Goal: Task Accomplishment & Management: Use online tool/utility

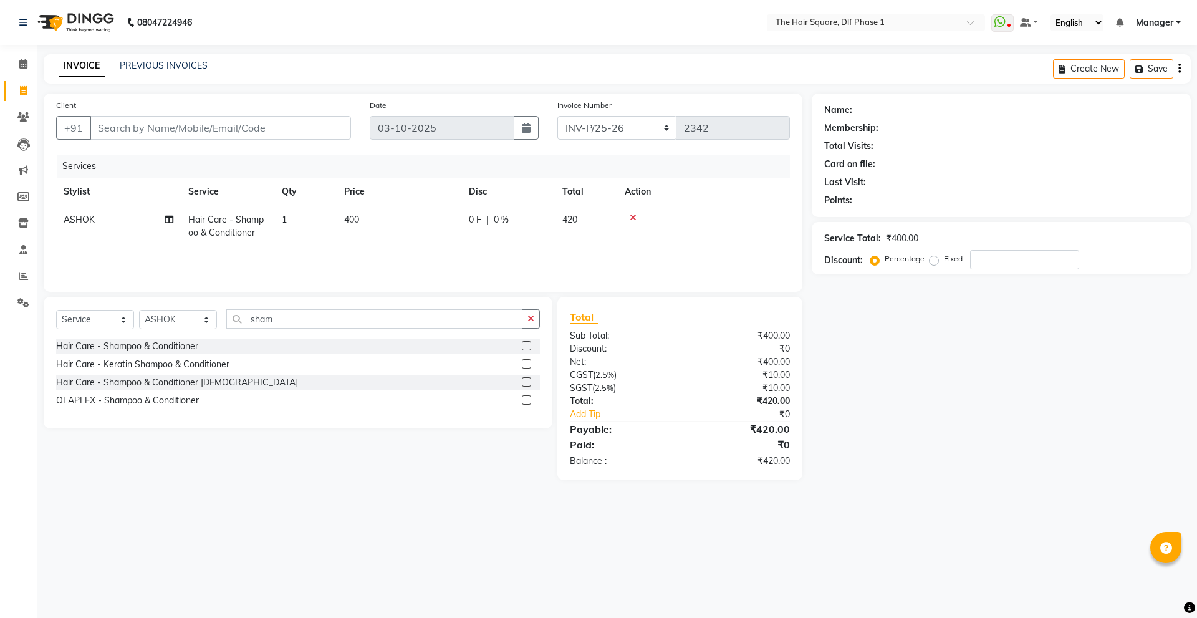
select select "5766"
select select "service"
click at [631, 219] on icon at bounding box center [633, 217] width 7 height 9
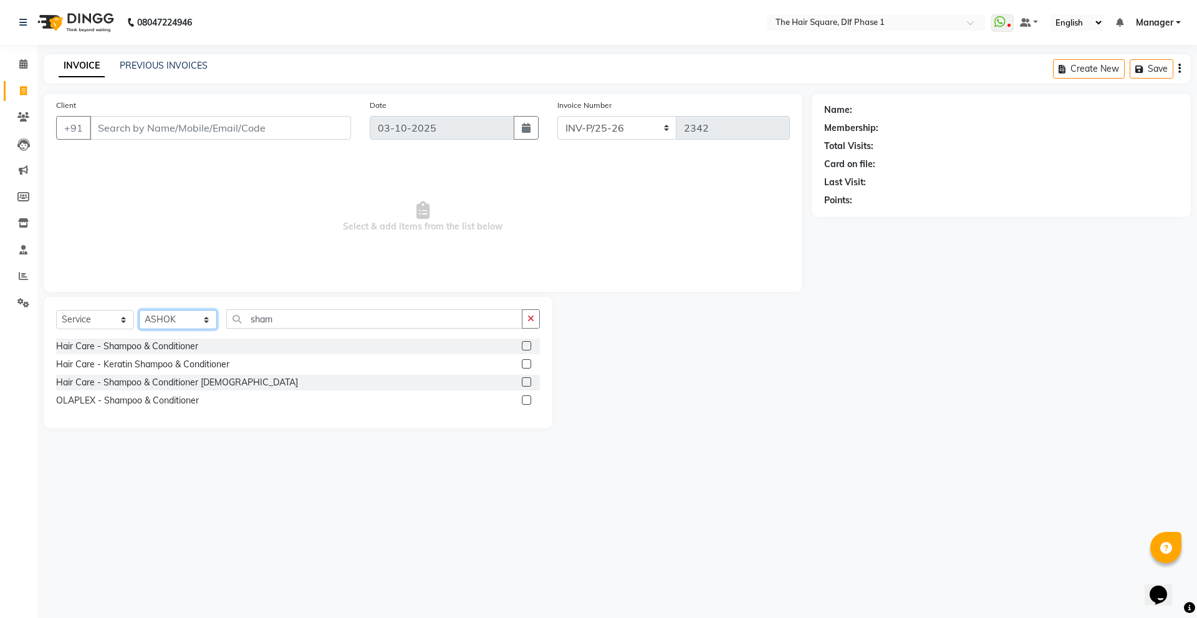
click at [206, 320] on select "Select Stylist [PERSON_NAME] AMIT [PERSON_NAME] [PERSON_NAME] [PERSON_NAME] Man…" at bounding box center [178, 319] width 78 height 19
select select "39560"
click at [139, 310] on select "Select Stylist [PERSON_NAME] AMIT [PERSON_NAME] [PERSON_NAME] [PERSON_NAME] Man…" at bounding box center [178, 319] width 78 height 19
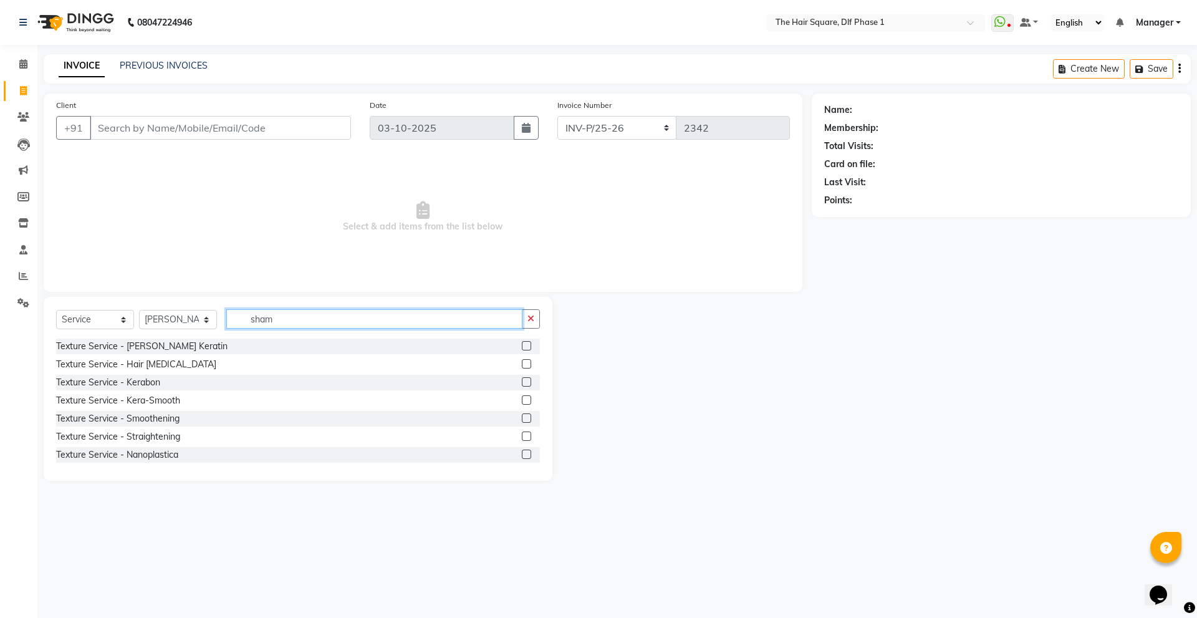
click at [275, 322] on input "sham" at bounding box center [374, 318] width 296 height 19
type input "s"
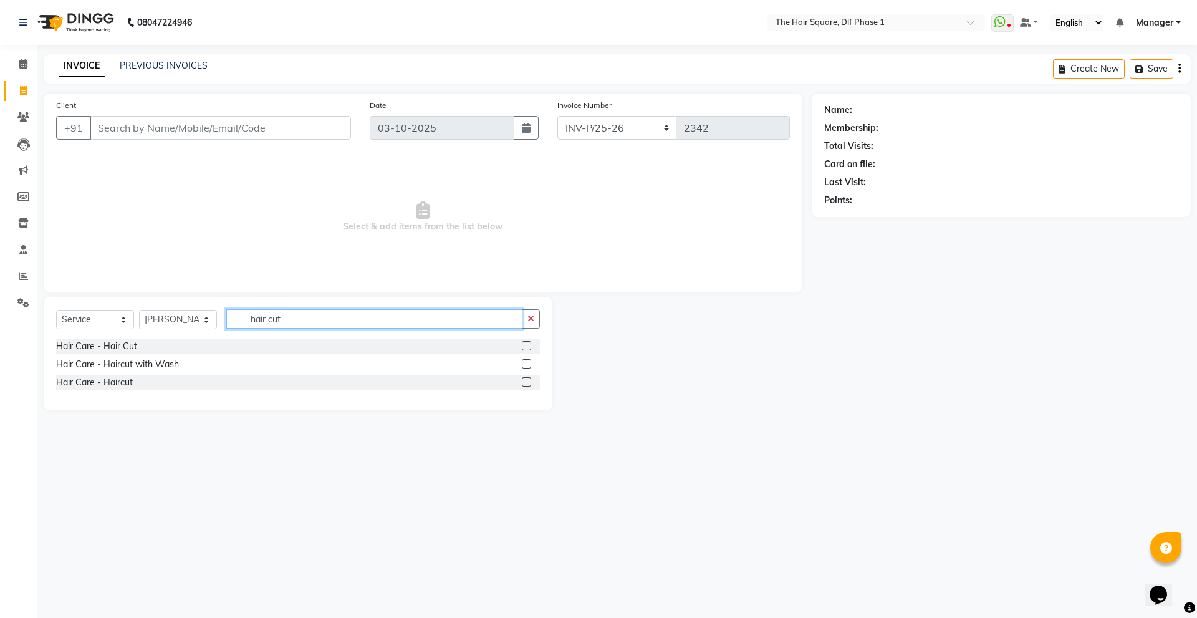
type input "hair cut"
click at [525, 378] on label at bounding box center [526, 381] width 9 height 9
click at [525, 378] on input "checkbox" at bounding box center [526, 382] width 8 height 8
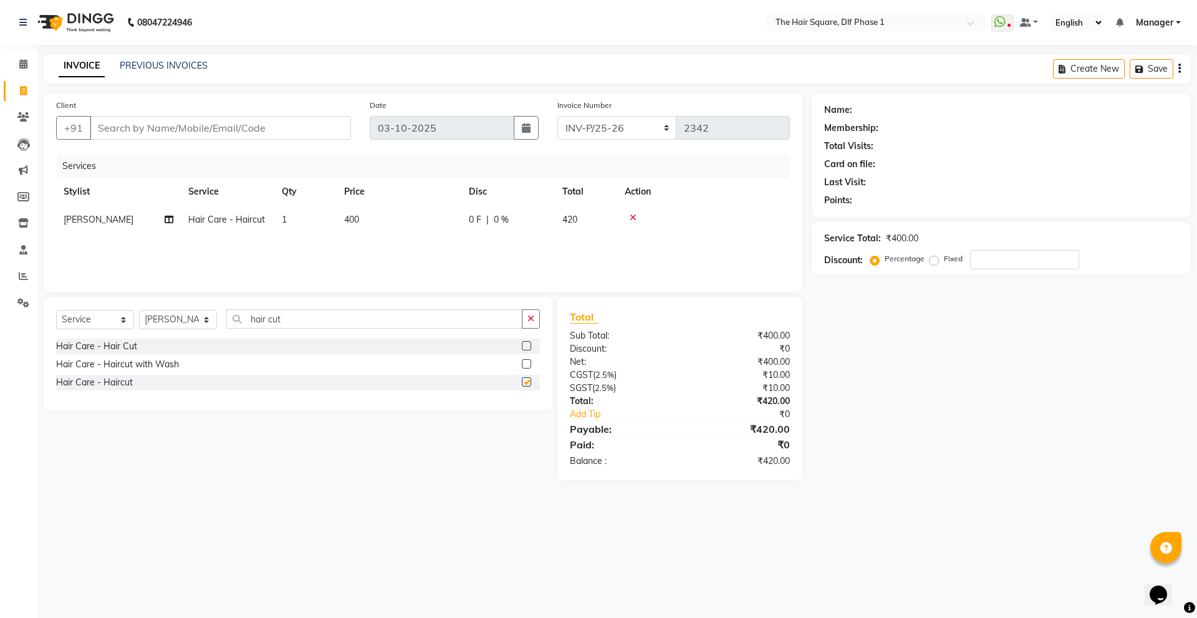
checkbox input "false"
click at [307, 223] on td "1" at bounding box center [305, 220] width 62 height 28
click at [372, 223] on input "1" at bounding box center [363, 222] width 47 height 19
type input "2"
click at [944, 366] on div "Name: Membership: Total Visits: Card on file: Last Visit: Points: Service Total…" at bounding box center [1006, 287] width 388 height 386
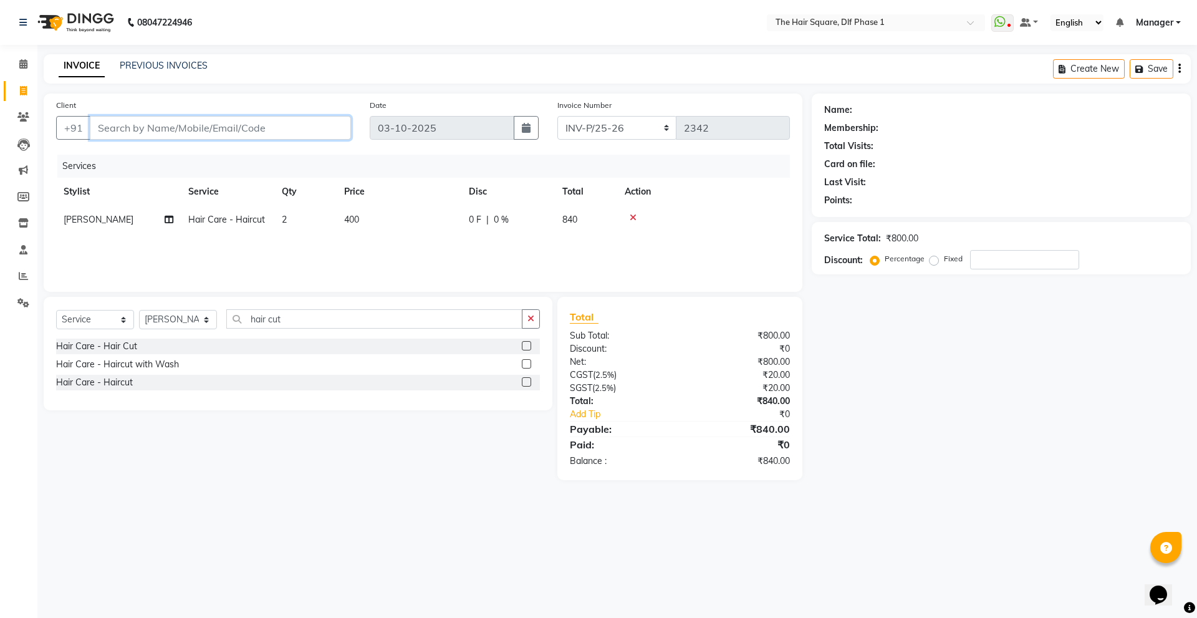
click at [178, 132] on input "Client" at bounding box center [220, 128] width 261 height 24
type input "d"
type input "0"
click at [180, 152] on ngb-highlight "15******77" at bounding box center [168, 156] width 51 height 12
type input "15******77"
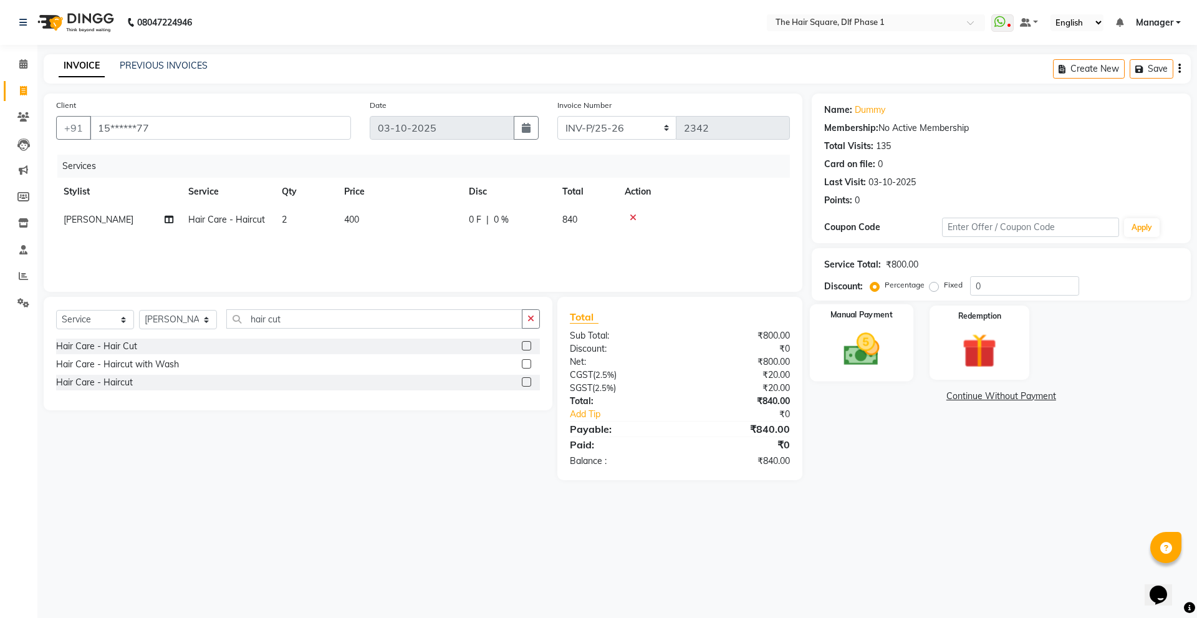
click at [887, 330] on img at bounding box center [861, 349] width 58 height 41
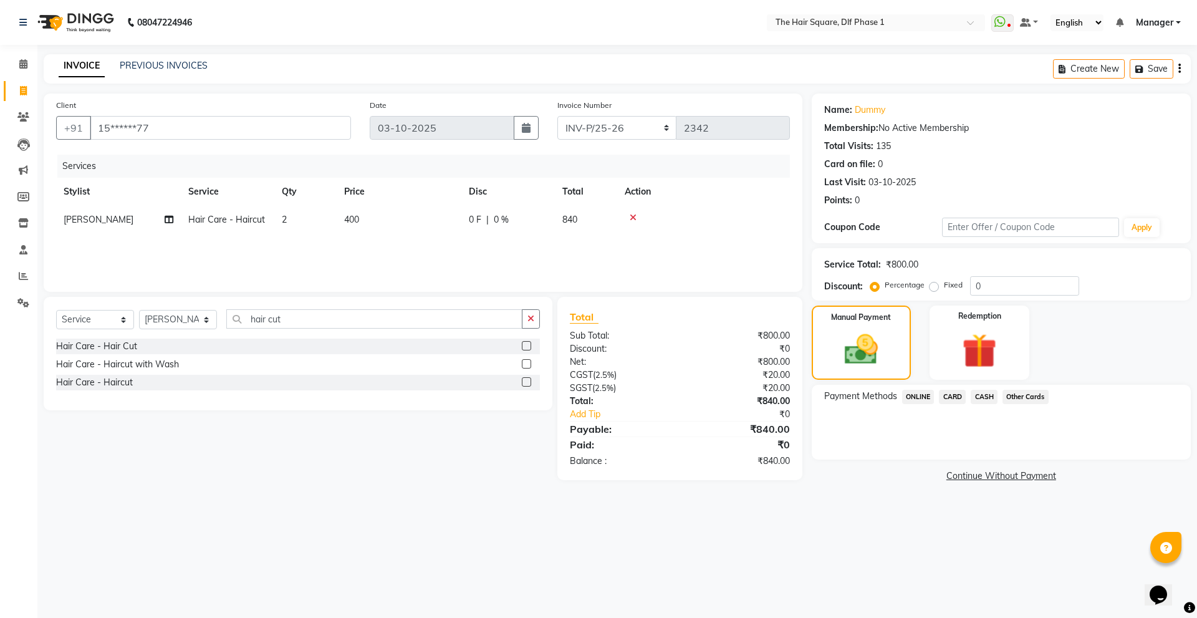
click at [926, 395] on span "ONLINE" at bounding box center [918, 397] width 32 height 14
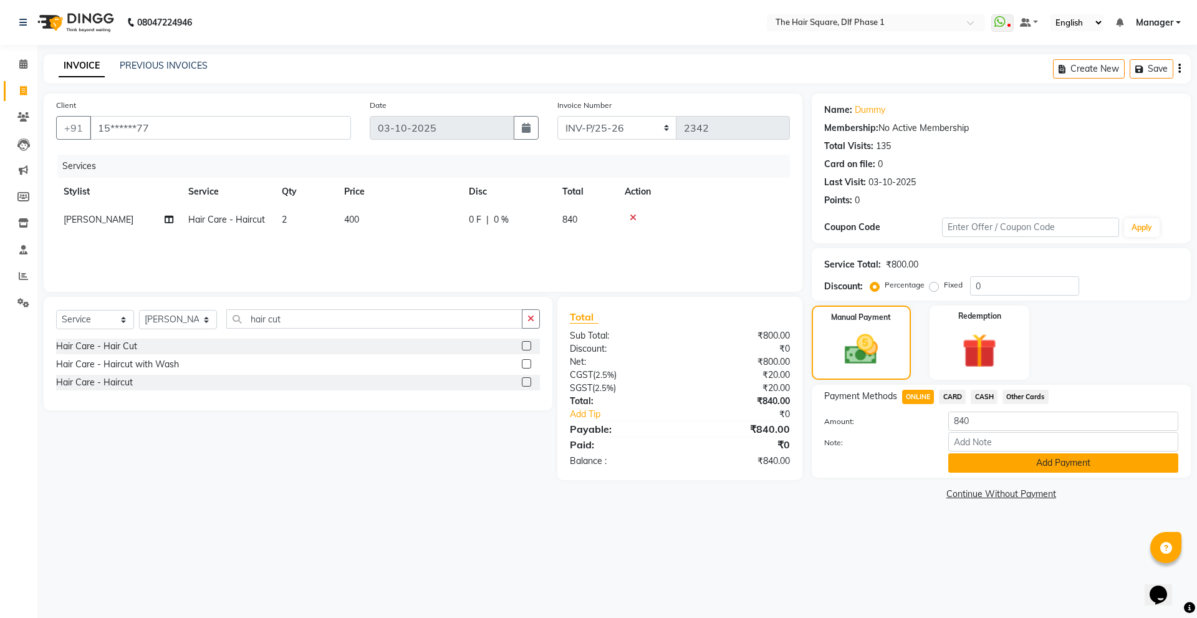
click at [983, 459] on button "Add Payment" at bounding box center [1063, 462] width 230 height 19
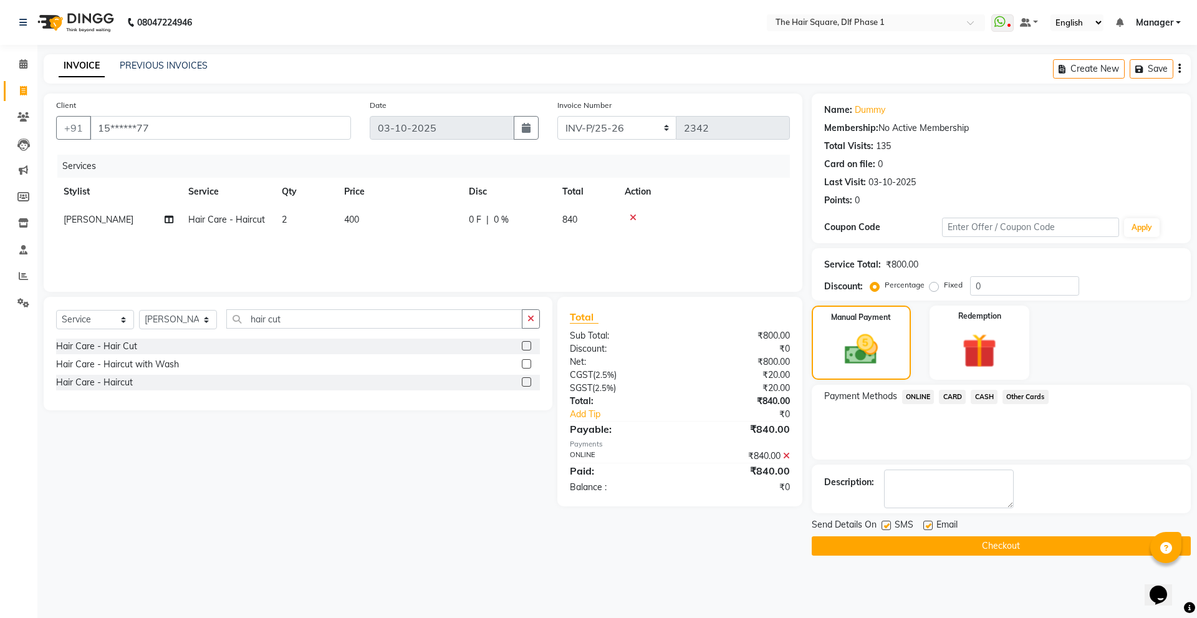
click at [979, 539] on button "Checkout" at bounding box center [1001, 545] width 379 height 19
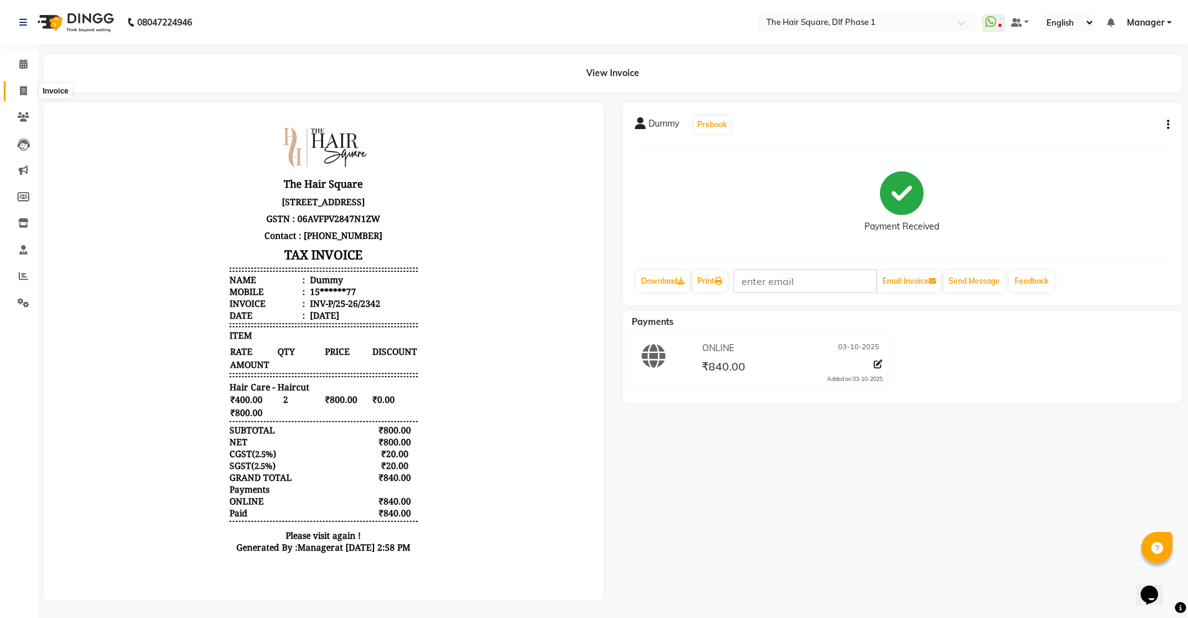
click at [29, 89] on span at bounding box center [23, 91] width 22 height 14
select select "service"
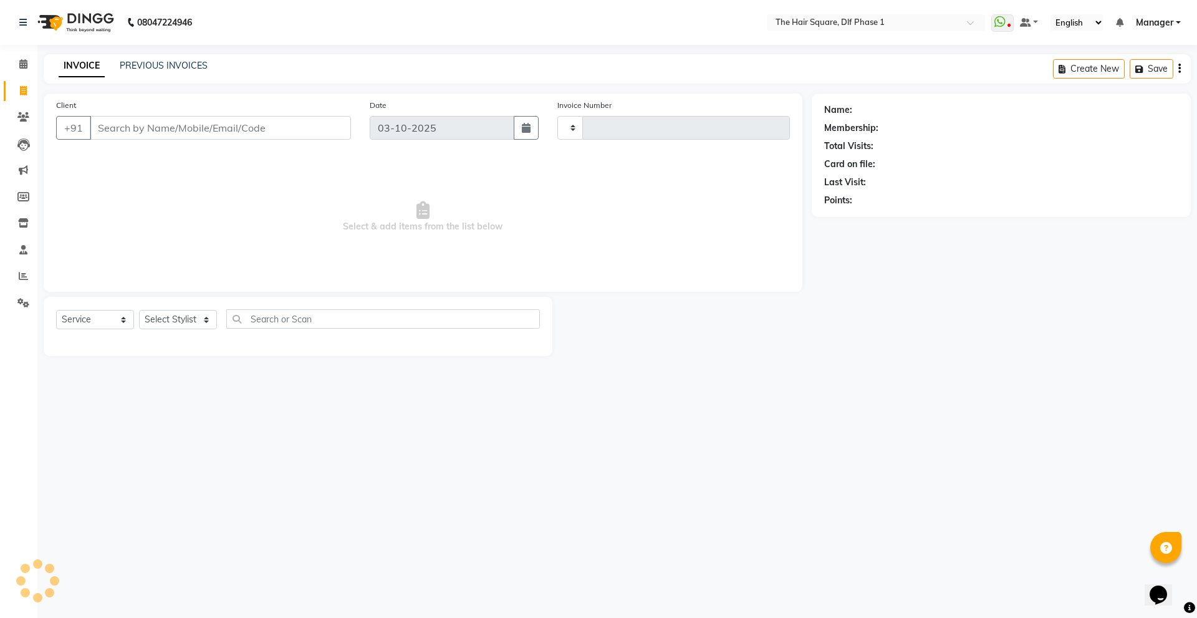
type input "2343"
select select "5766"
click at [183, 123] on input "Client" at bounding box center [220, 128] width 261 height 24
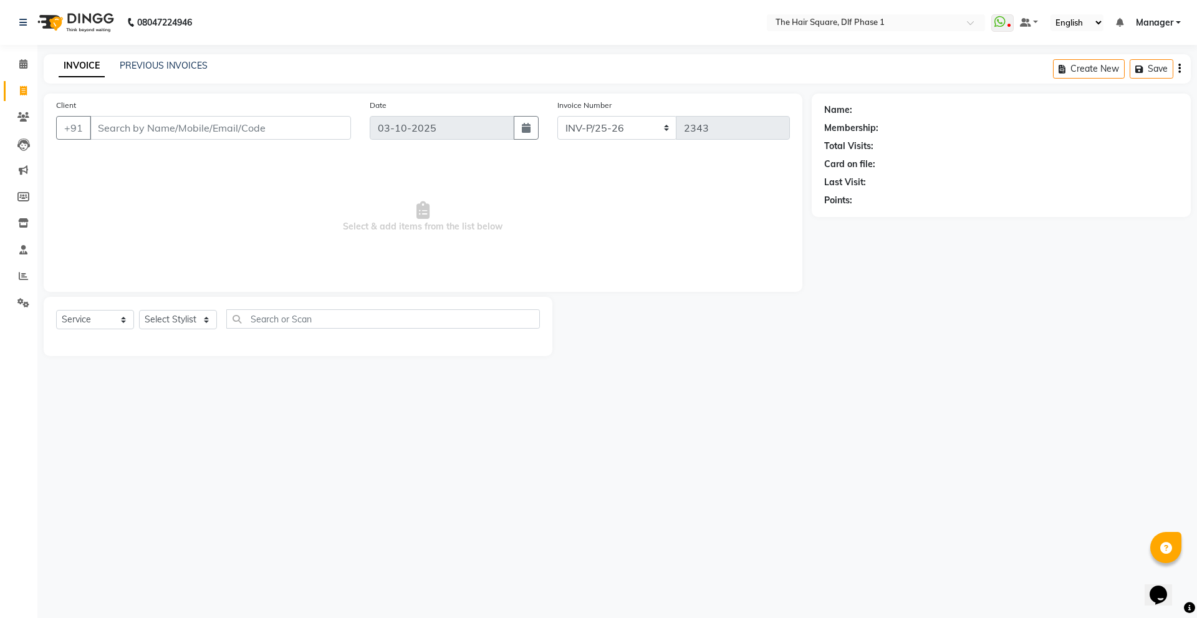
click at [183, 123] on input "Client" at bounding box center [220, 128] width 261 height 24
click at [161, 180] on ngb-highlight "12******40" at bounding box center [168, 176] width 51 height 12
type input "12******40"
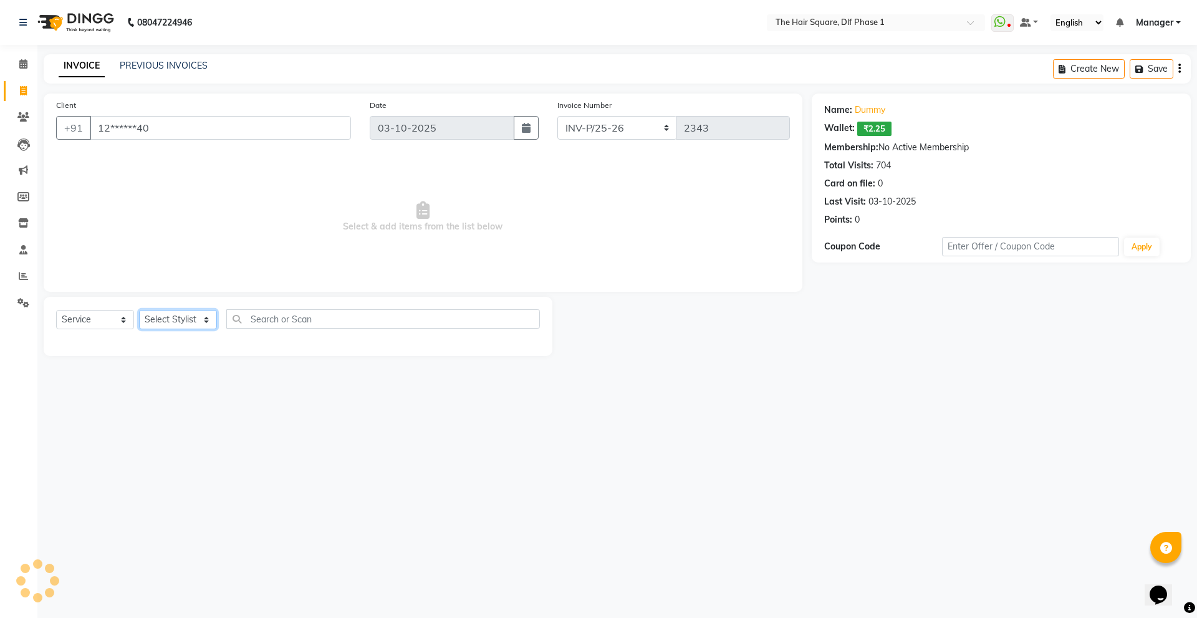
click at [179, 315] on select "Select Stylist [PERSON_NAME] AMIT [PERSON_NAME] [PERSON_NAME] [PERSON_NAME] Man…" at bounding box center [178, 319] width 78 height 19
select select "39747"
click at [139, 310] on select "Select Stylist [PERSON_NAME] AMIT [PERSON_NAME] [PERSON_NAME] [PERSON_NAME] Man…" at bounding box center [178, 319] width 78 height 19
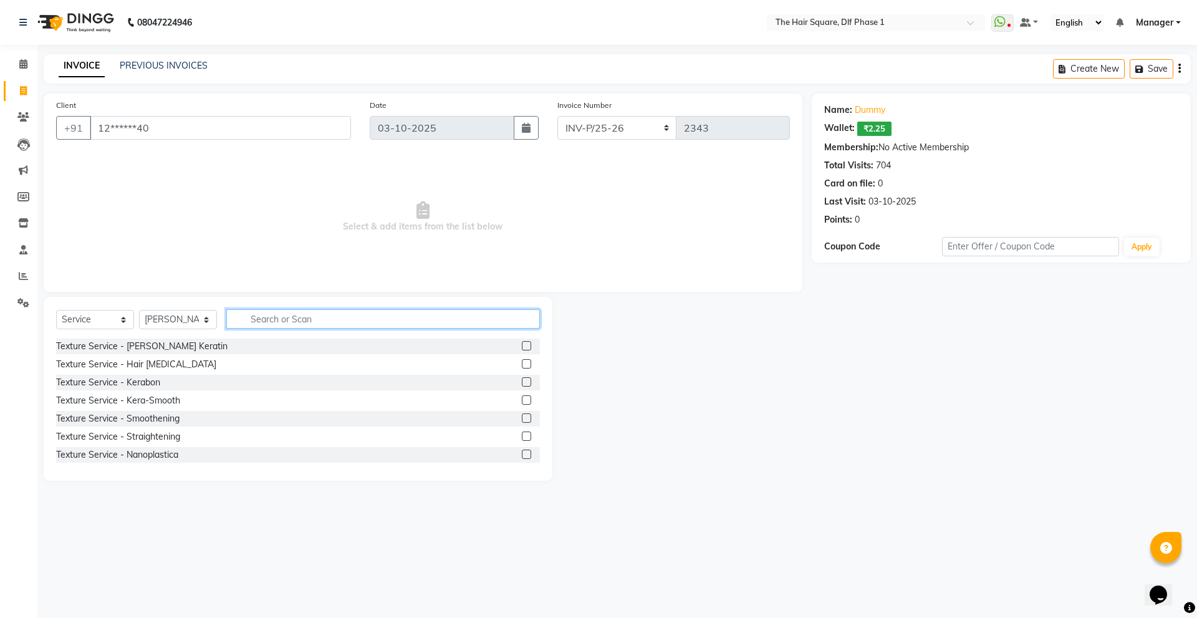
click at [287, 319] on input "text" at bounding box center [383, 318] width 314 height 19
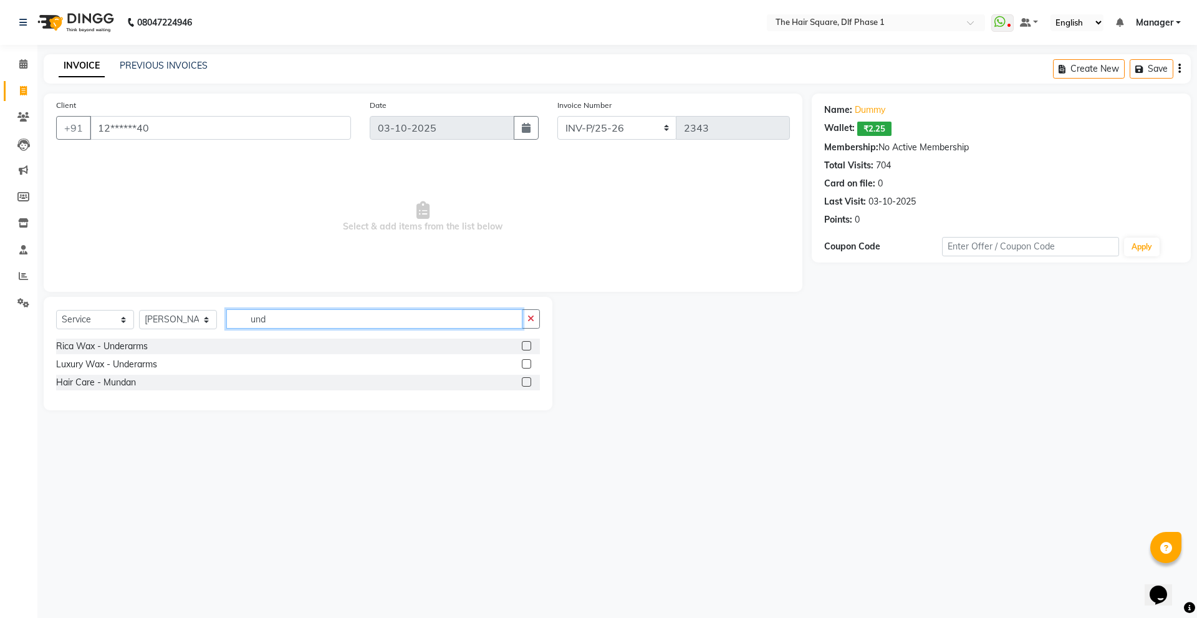
type input "und"
click at [526, 362] on label at bounding box center [526, 363] width 9 height 9
click at [526, 362] on input "checkbox" at bounding box center [526, 364] width 8 height 8
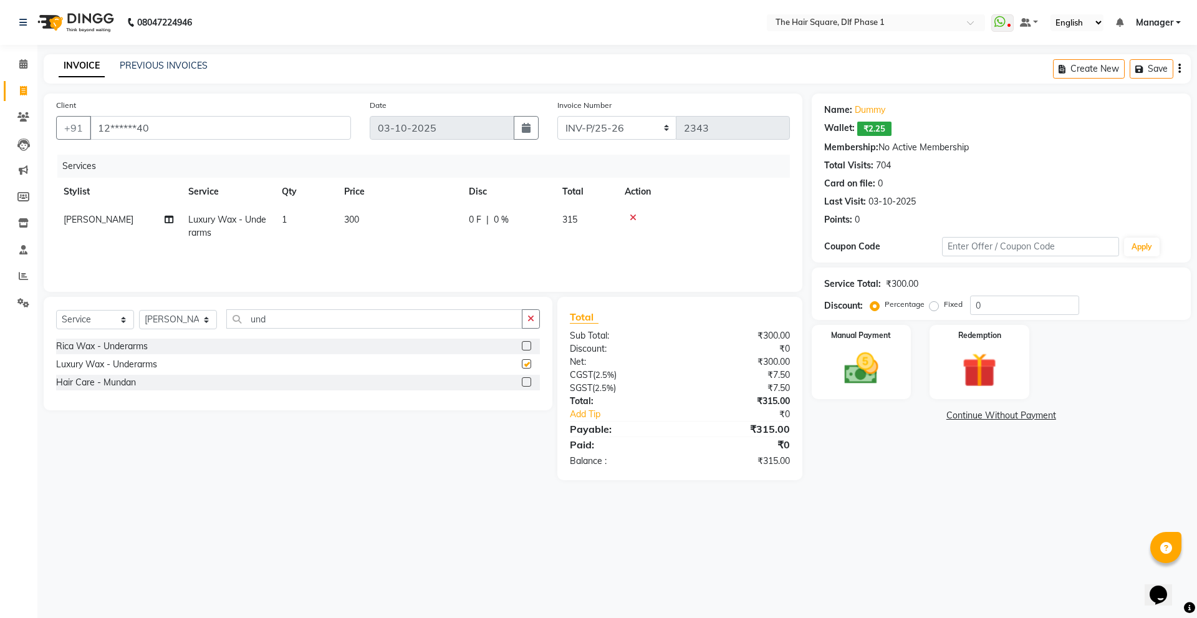
checkbox input "false"
click at [318, 315] on input "und" at bounding box center [374, 318] width 296 height 19
type input "u"
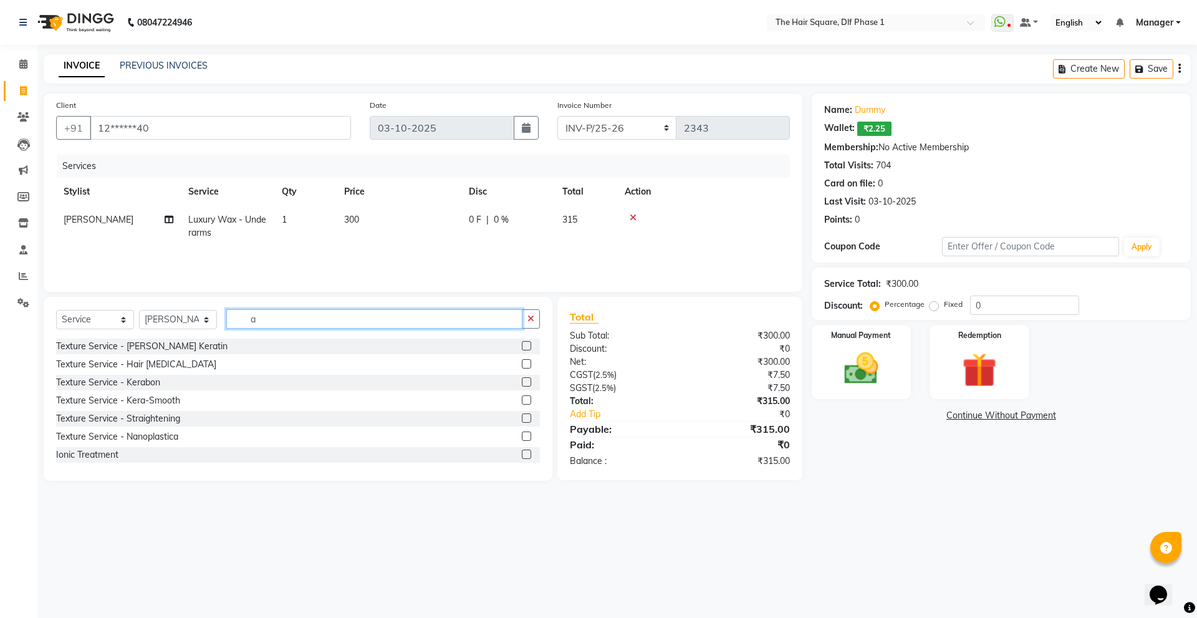
type input "a"
type input "arms"
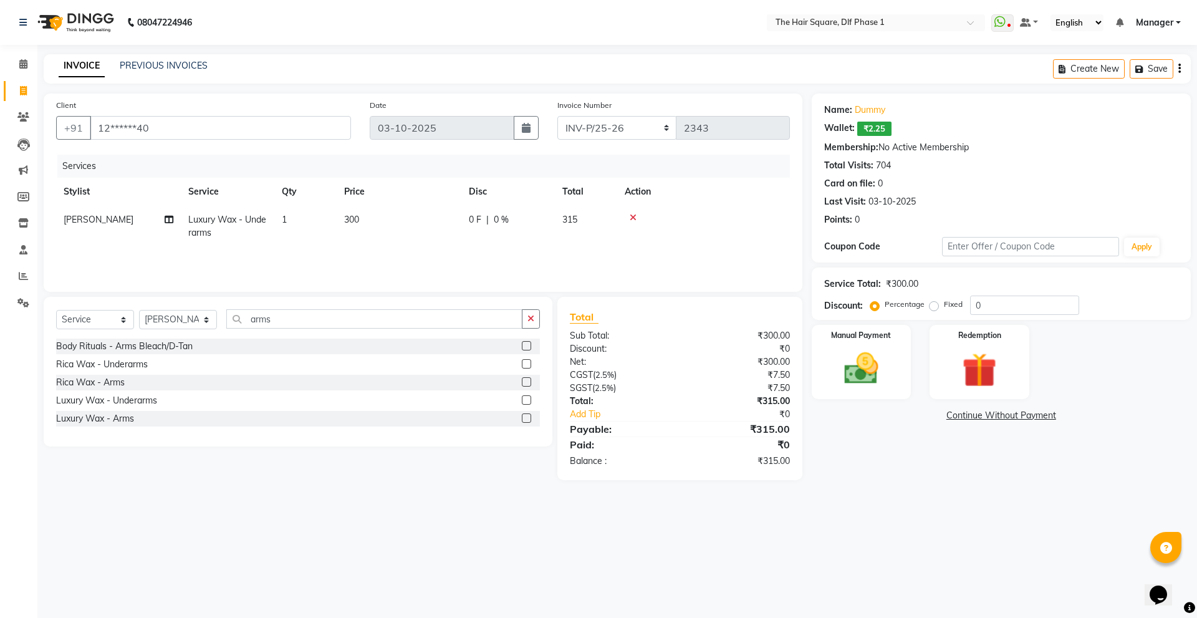
click at [527, 418] on label at bounding box center [526, 417] width 9 height 9
click at [527, 418] on input "checkbox" at bounding box center [526, 419] width 8 height 8
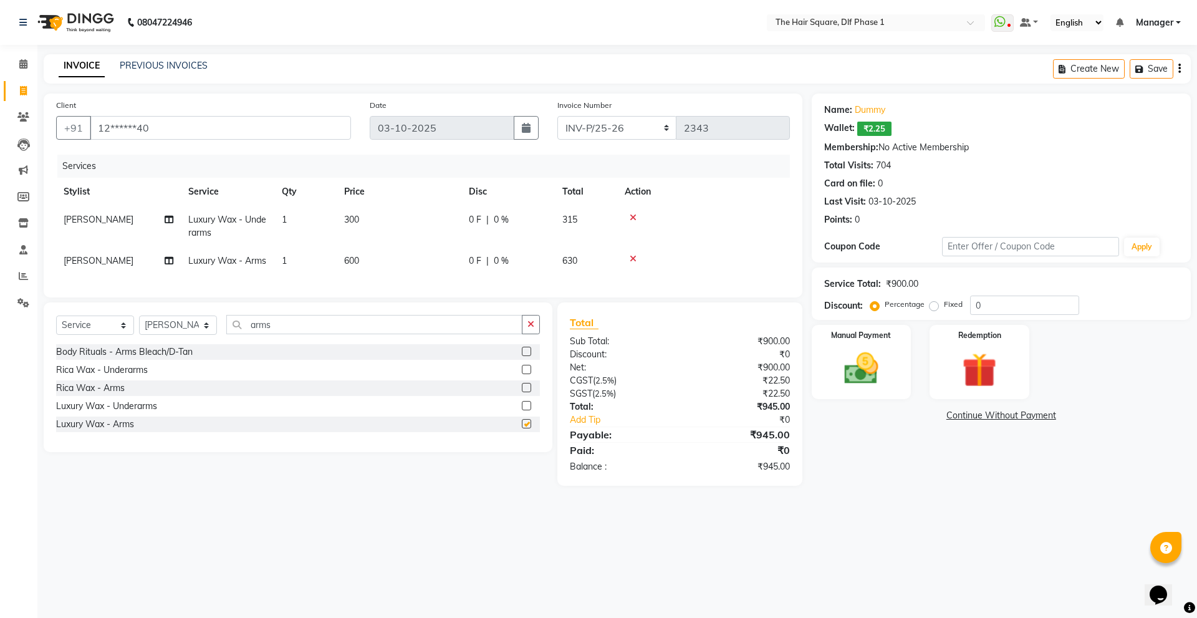
checkbox input "false"
click at [899, 352] on div "Manual Payment" at bounding box center [860, 362] width 103 height 77
click at [928, 416] on span "ONLINE" at bounding box center [918, 416] width 32 height 14
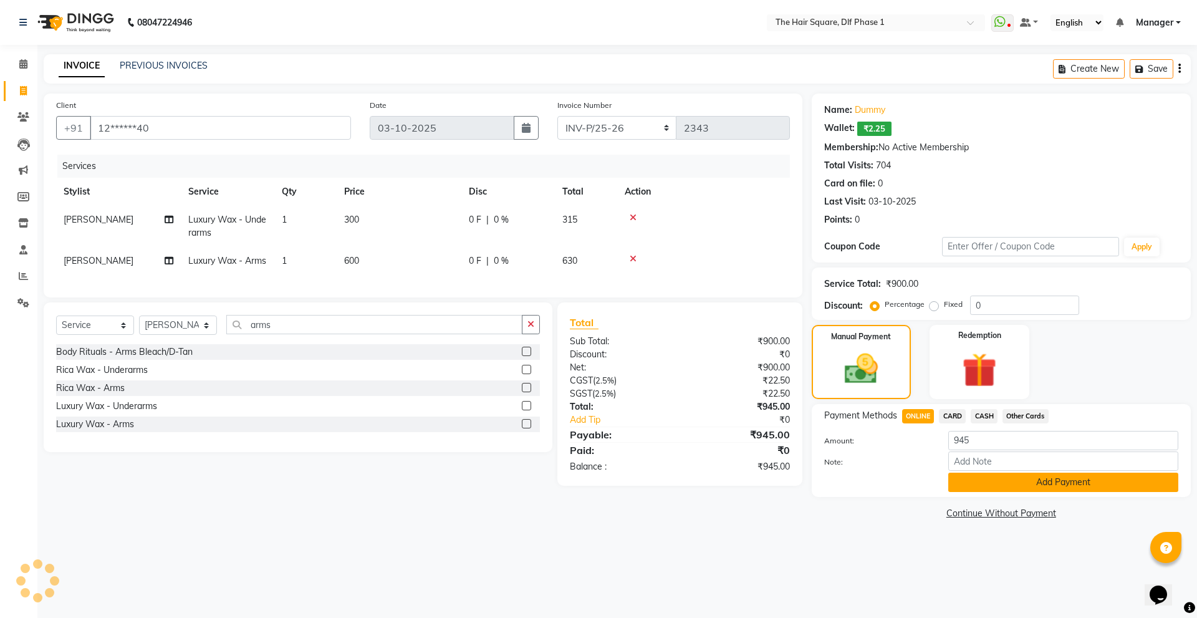
click at [1030, 482] on button "Add Payment" at bounding box center [1063, 482] width 230 height 19
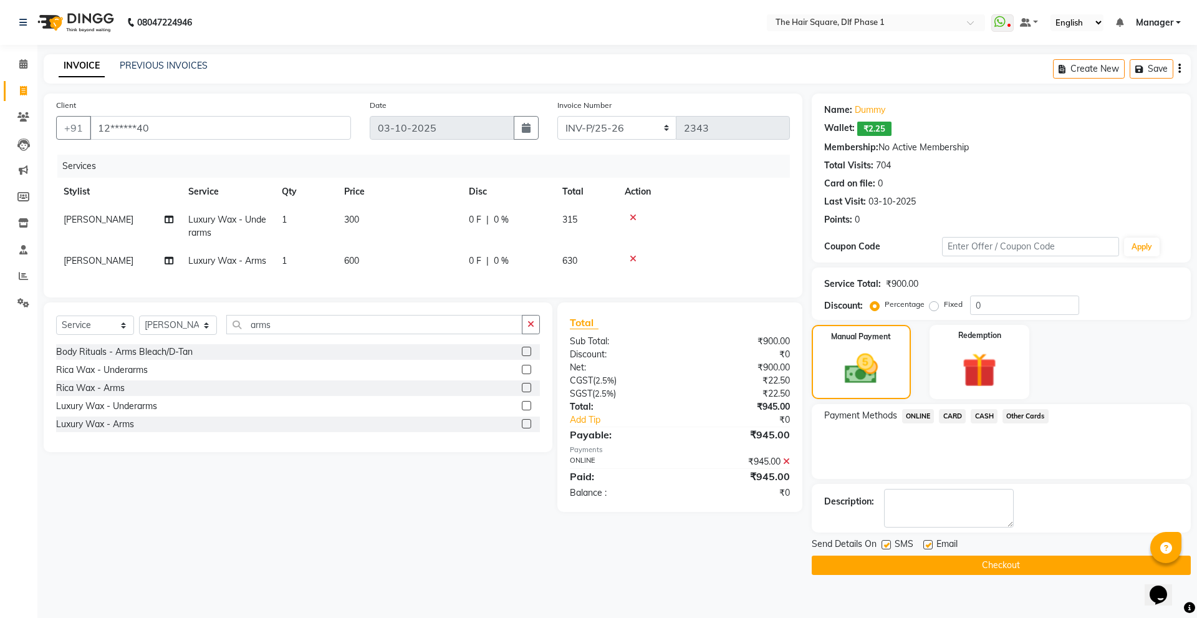
click at [987, 565] on button "Checkout" at bounding box center [1001, 564] width 379 height 19
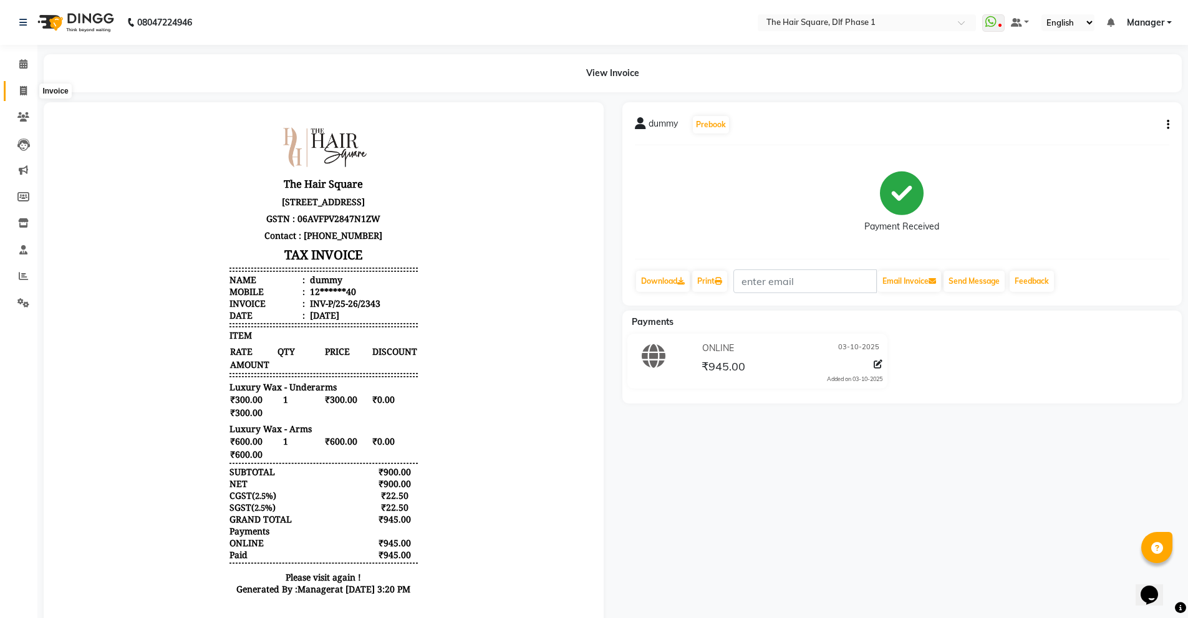
click at [17, 91] on span at bounding box center [23, 91] width 22 height 14
select select "service"
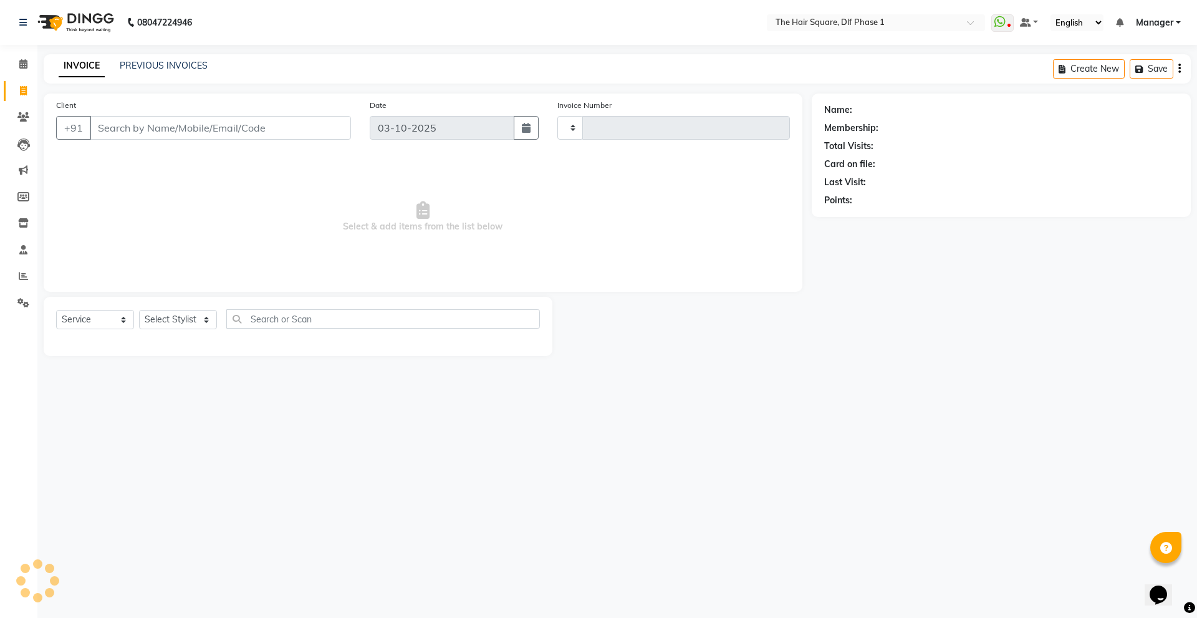
type input "2344"
select select "5766"
drag, startPoint x: 168, startPoint y: 328, endPoint x: 169, endPoint y: 322, distance: 6.3
click at [168, 327] on select "Select Stylist [PERSON_NAME] AMIT [PERSON_NAME] [PERSON_NAME] [PERSON_NAME] Man…" at bounding box center [178, 319] width 78 height 19
click at [168, 324] on select "Select Stylist [PERSON_NAME] AMIT [PERSON_NAME] [PERSON_NAME] [PERSON_NAME] Man…" at bounding box center [178, 319] width 78 height 19
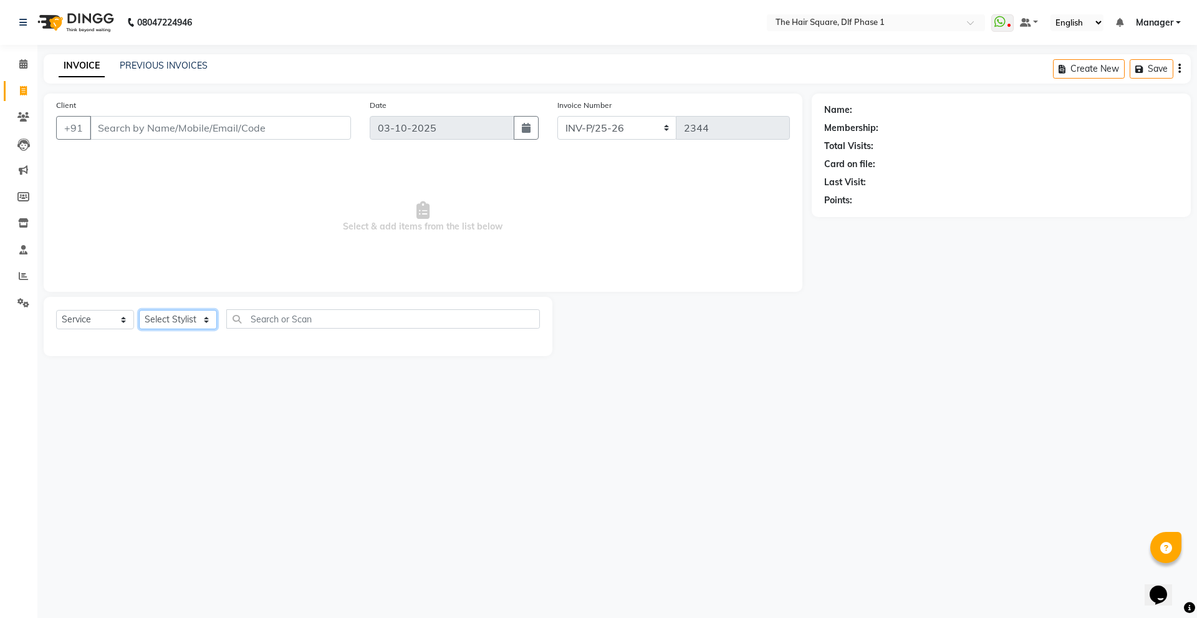
click at [212, 315] on select "Select Stylist [PERSON_NAME] AMIT [PERSON_NAME] [PERSON_NAME] [PERSON_NAME] Man…" at bounding box center [178, 319] width 78 height 19
select select "39560"
click at [139, 310] on select "Select Stylist [PERSON_NAME] AMIT [PERSON_NAME] [PERSON_NAME] [PERSON_NAME] Man…" at bounding box center [178, 319] width 78 height 19
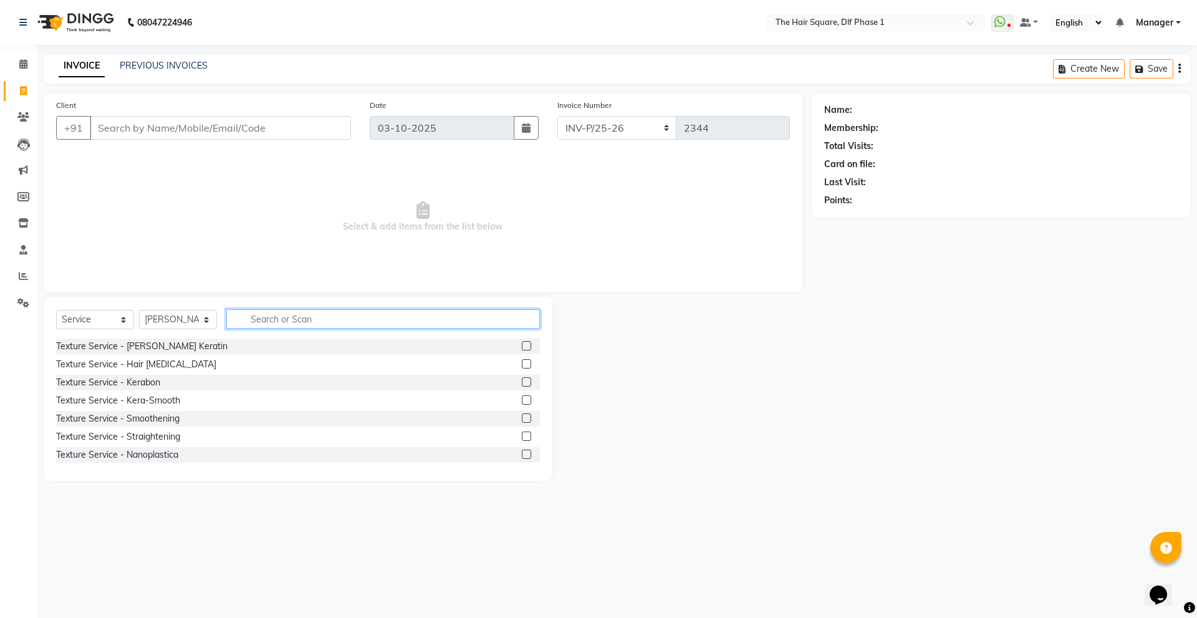
click at [282, 317] on input "text" at bounding box center [383, 318] width 314 height 19
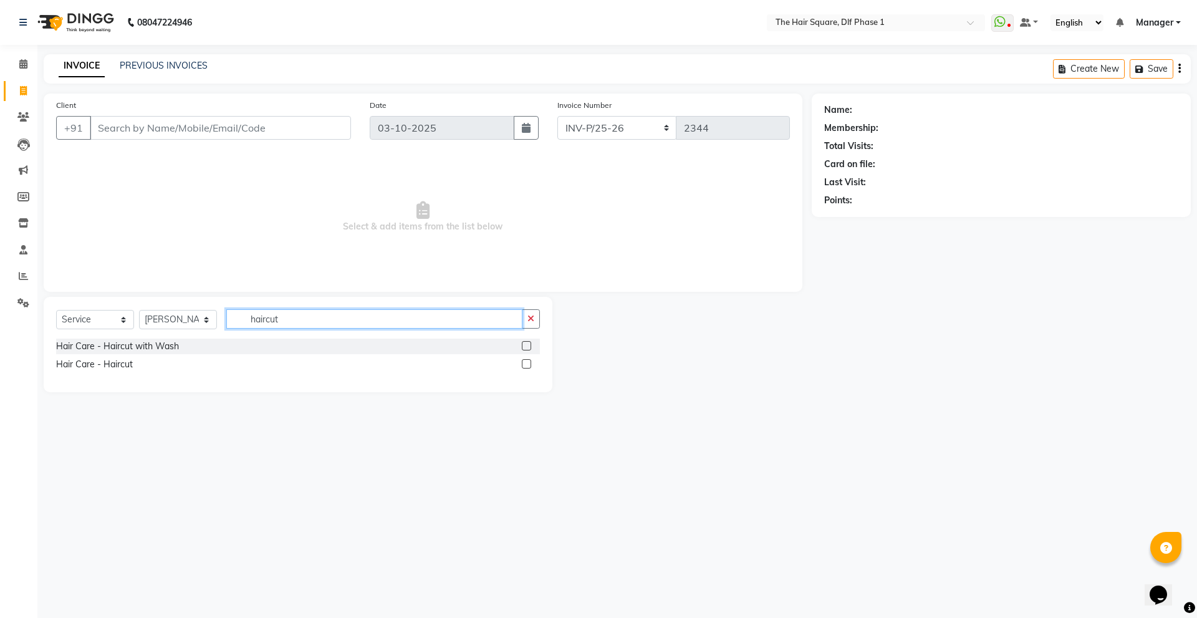
type input "haircut"
click at [528, 343] on label at bounding box center [526, 345] width 9 height 9
click at [528, 343] on input "checkbox" at bounding box center [526, 346] width 8 height 8
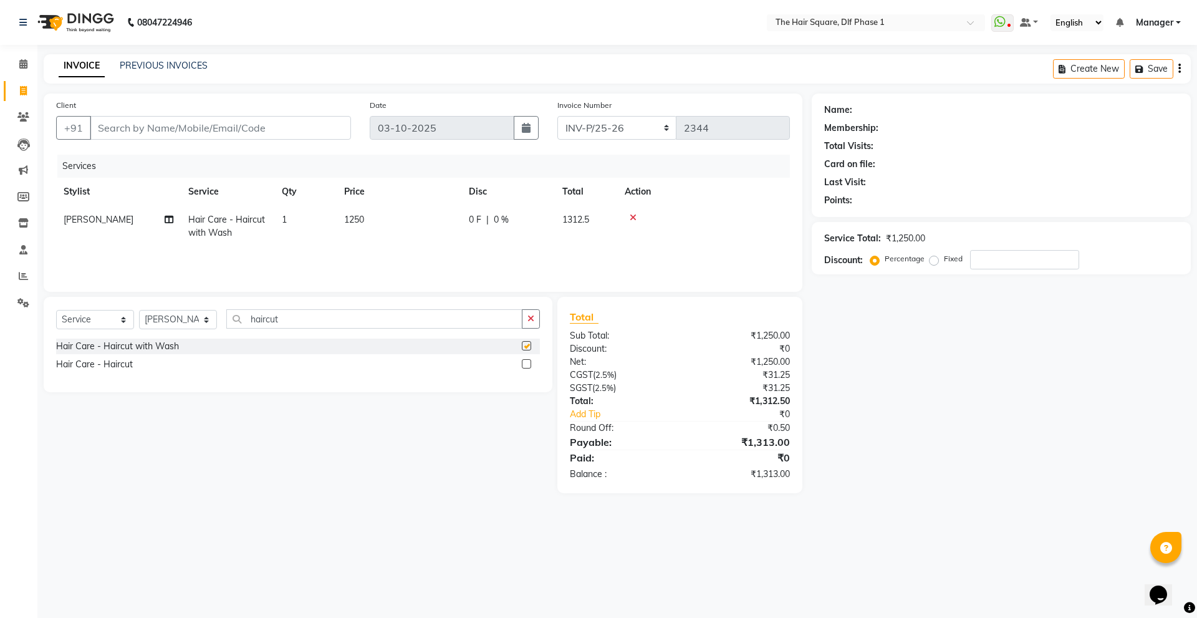
checkbox input "false"
click at [416, 221] on td "1250" at bounding box center [399, 226] width 125 height 41
drag, startPoint x: 454, startPoint y: 221, endPoint x: 360, endPoint y: 242, distance: 96.5
click at [360, 242] on tr "[PERSON_NAME] [PERSON_NAME] [PERSON_NAME] [PERSON_NAME] Manager [PERSON_NAME] […" at bounding box center [423, 232] width 734 height 53
type input "550"
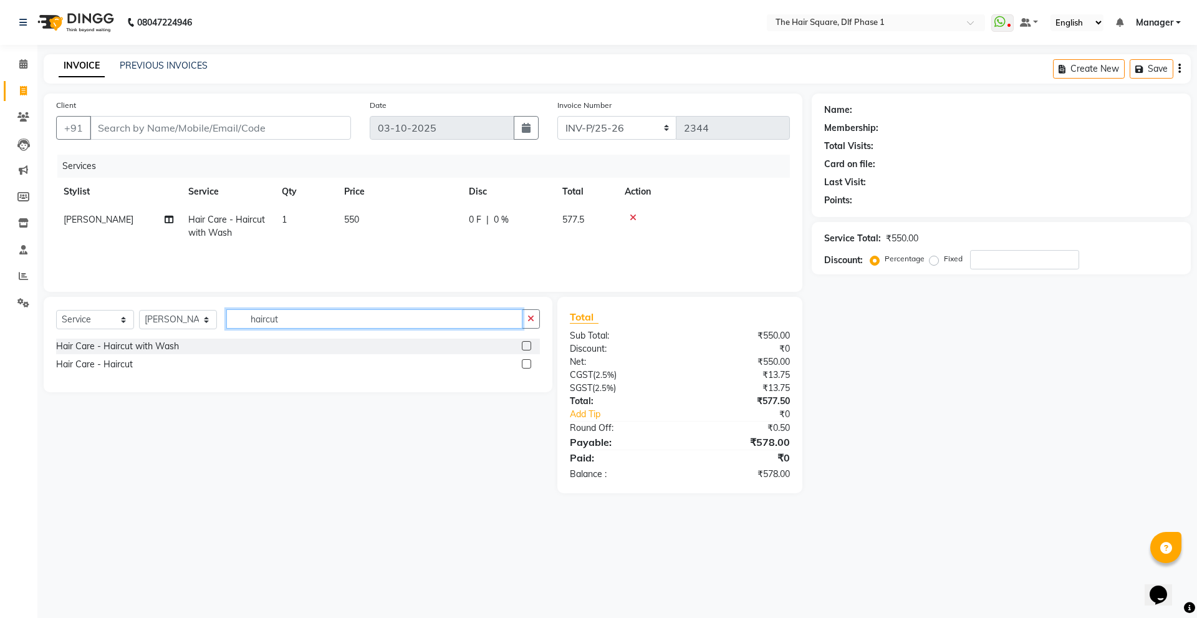
click at [398, 318] on input "haircut" at bounding box center [374, 318] width 296 height 19
type input "h"
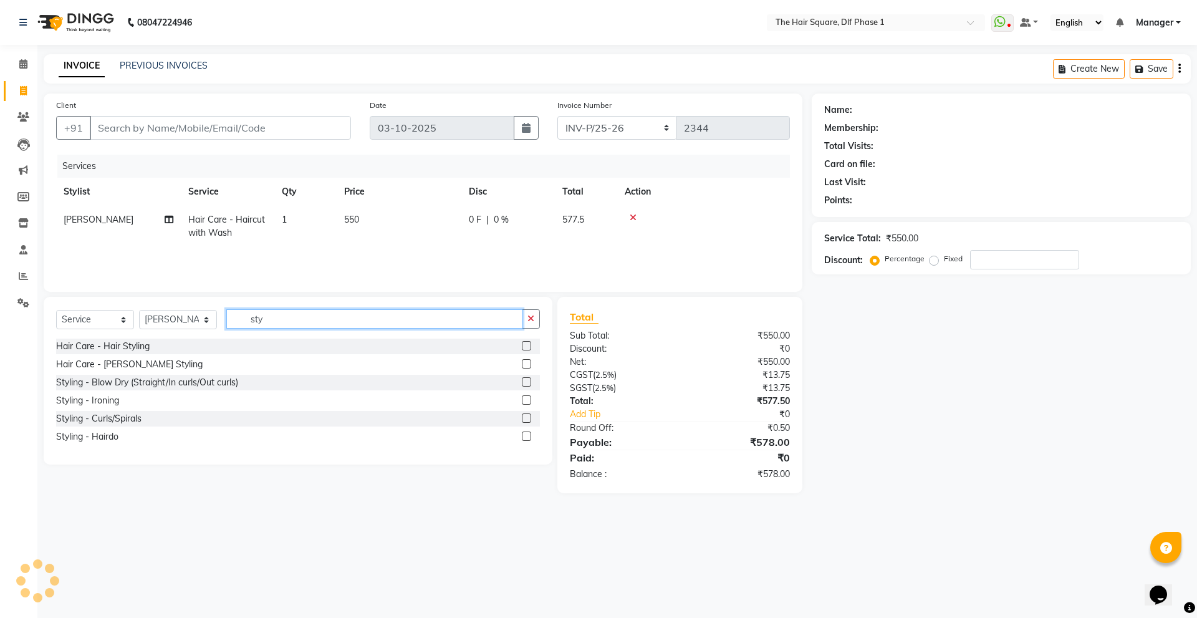
type input "sty"
click at [527, 365] on label at bounding box center [526, 363] width 9 height 9
click at [527, 365] on input "checkbox" at bounding box center [526, 364] width 8 height 8
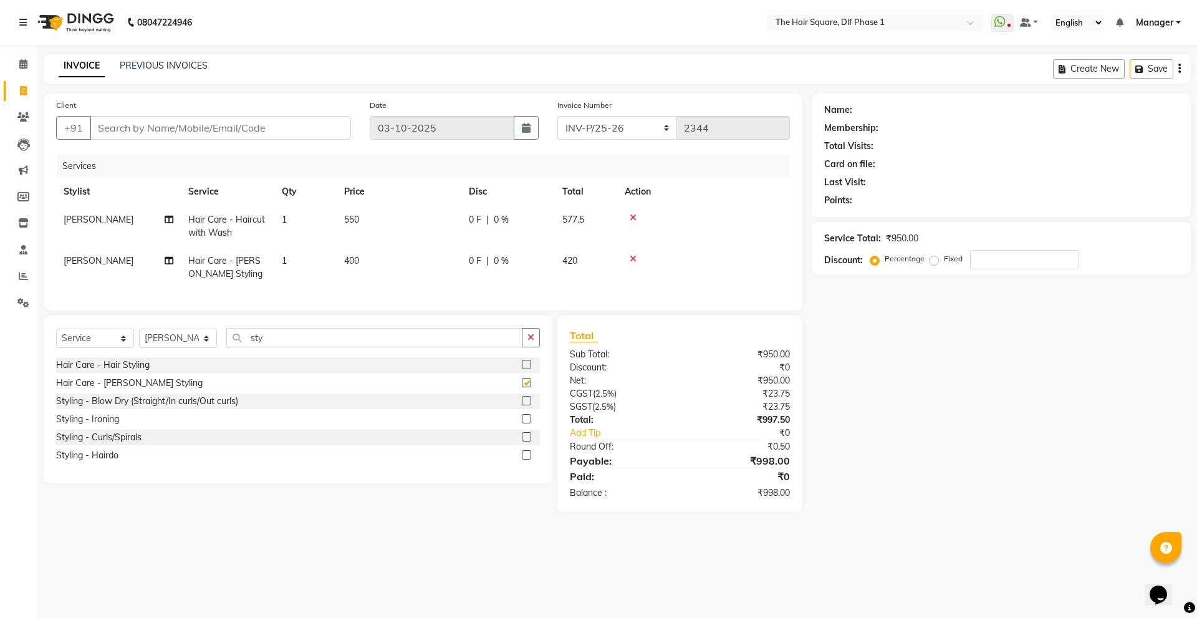
checkbox input "false"
click at [635, 215] on icon at bounding box center [633, 217] width 7 height 9
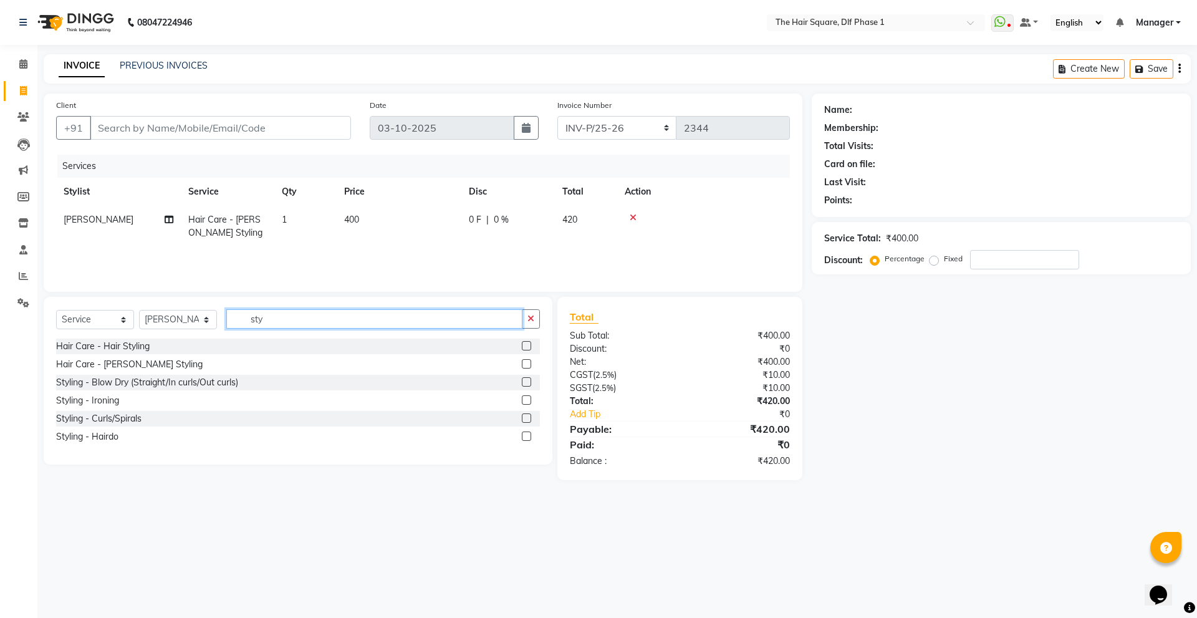
click at [357, 311] on input "sty" at bounding box center [374, 318] width 296 height 19
type input "s"
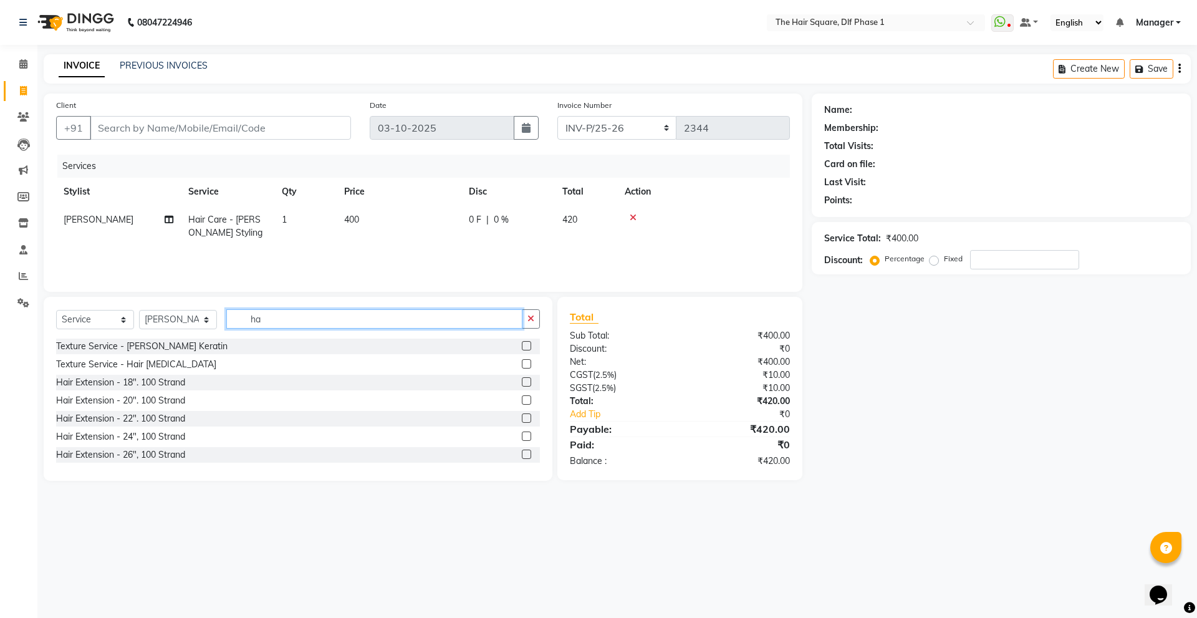
type input "h"
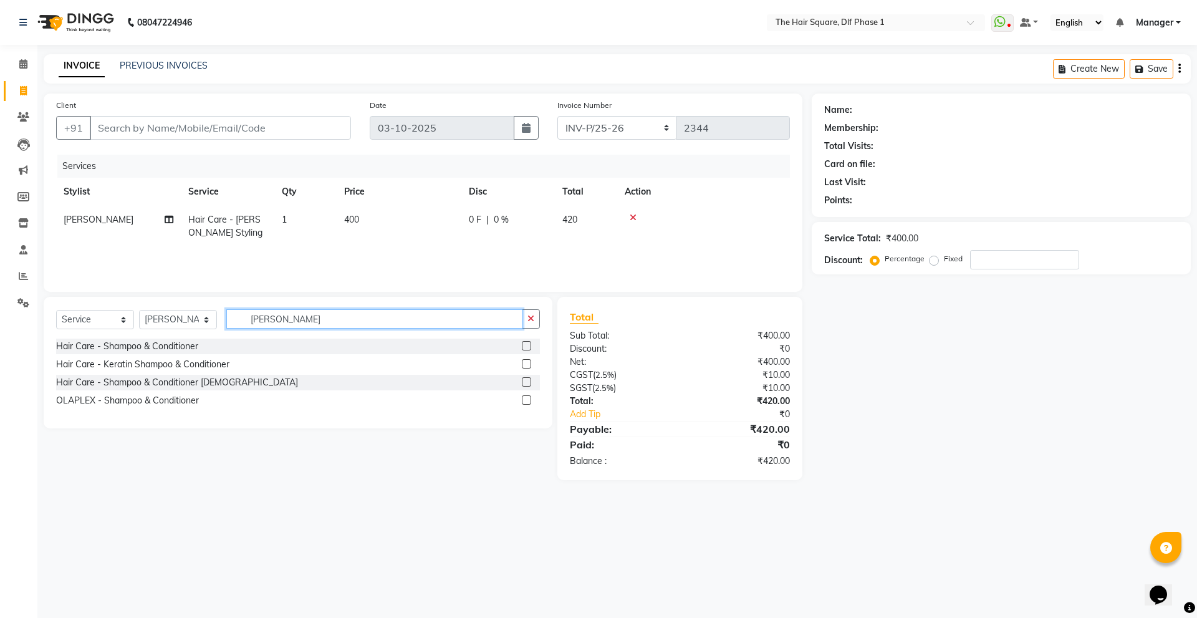
type input "[PERSON_NAME]"
click at [527, 398] on label at bounding box center [526, 399] width 9 height 9
click at [527, 398] on input "checkbox" at bounding box center [526, 400] width 8 height 8
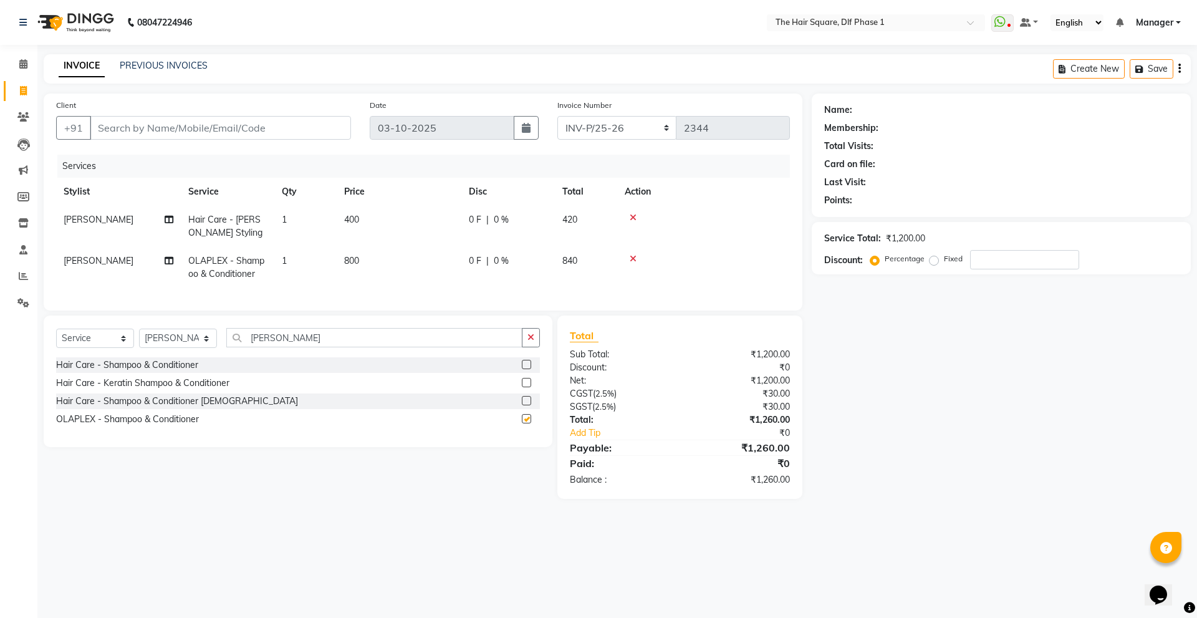
checkbox input "false"
click at [372, 258] on td "800" at bounding box center [399, 267] width 125 height 41
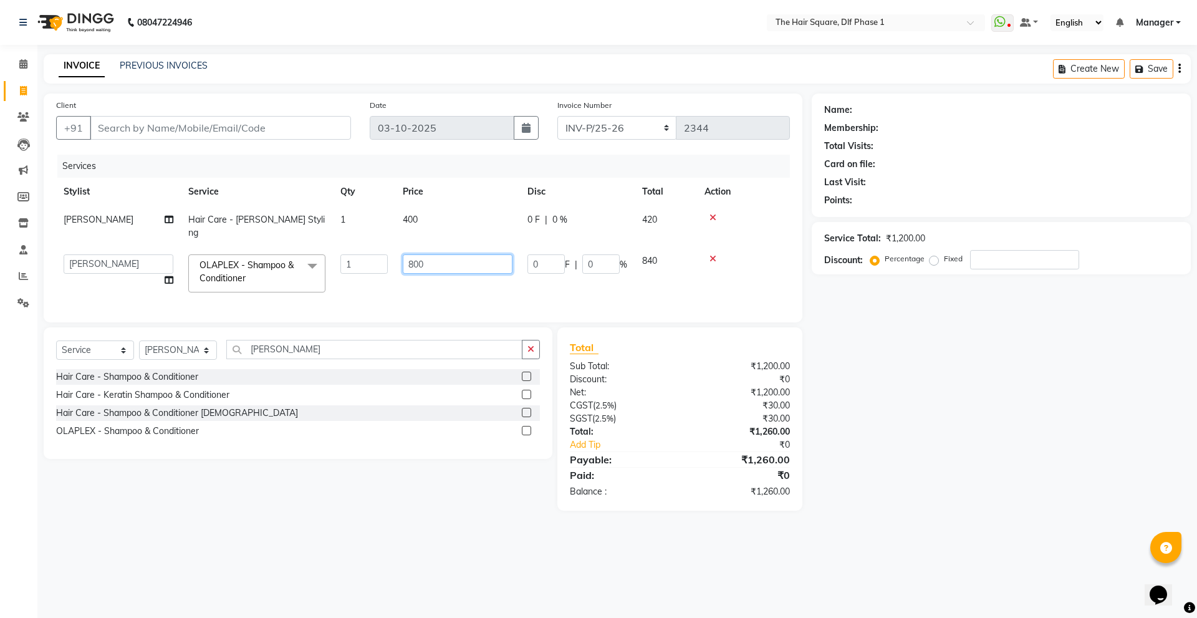
drag, startPoint x: 449, startPoint y: 259, endPoint x: 411, endPoint y: 264, distance: 38.4
click at [439, 261] on td "800" at bounding box center [457, 273] width 125 height 53
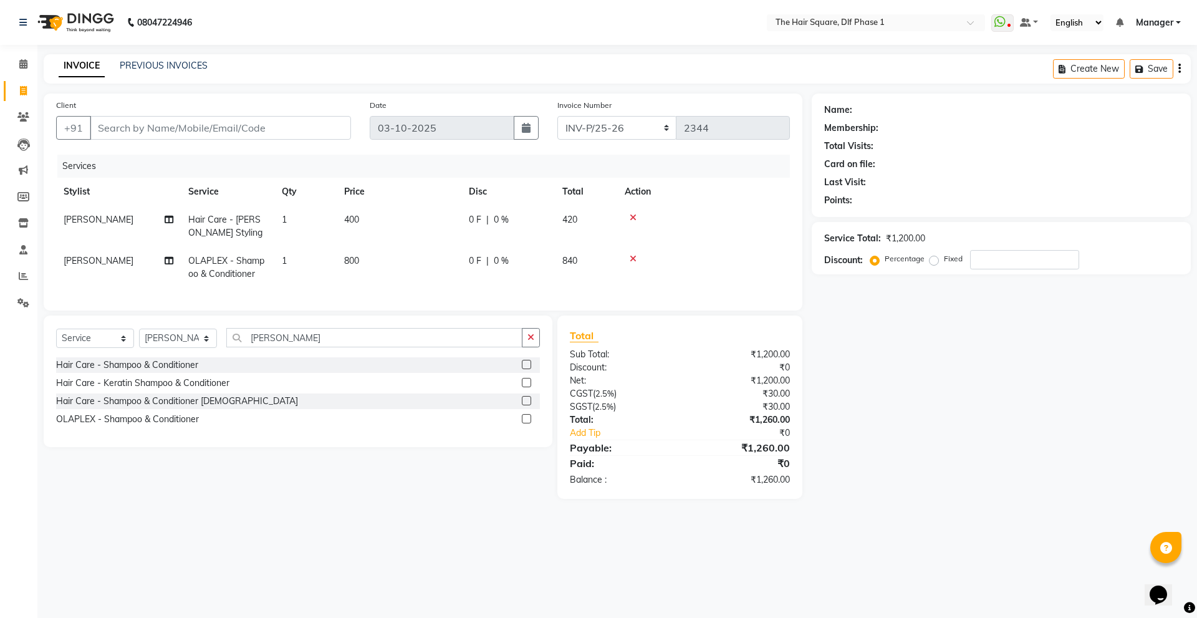
drag, startPoint x: 411, startPoint y: 264, endPoint x: 397, endPoint y: 264, distance: 14.3
click at [397, 264] on td "800" at bounding box center [399, 267] width 125 height 41
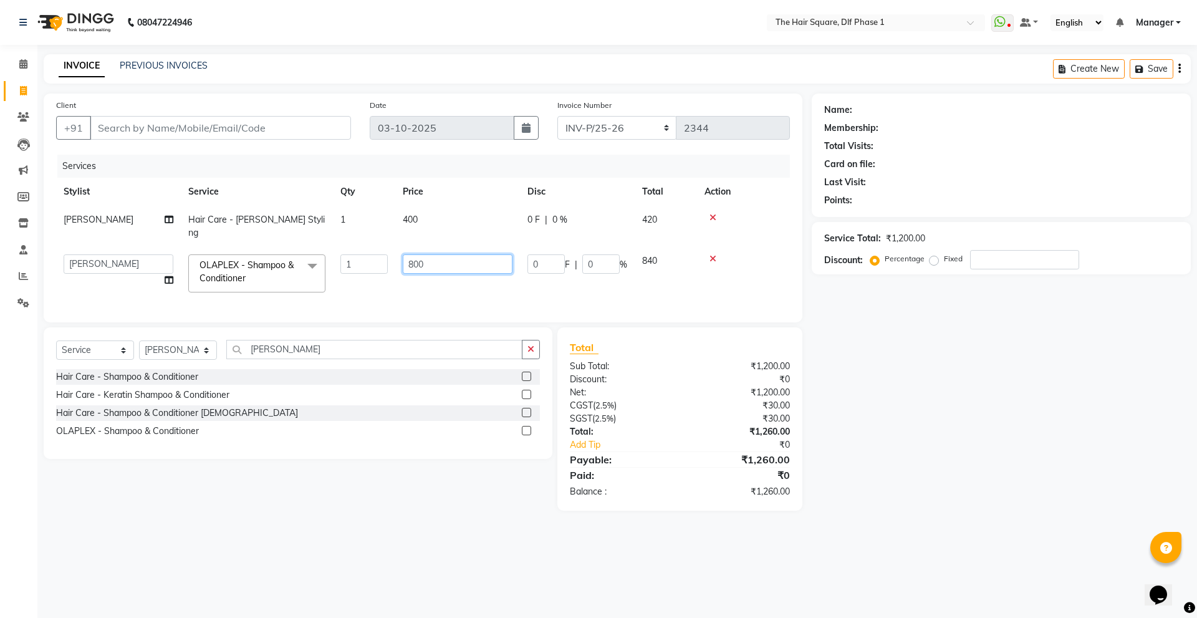
click at [446, 256] on input "800" at bounding box center [458, 263] width 110 height 19
type input "8"
type input "150"
click at [330, 342] on input "[PERSON_NAME]" at bounding box center [374, 349] width 296 height 19
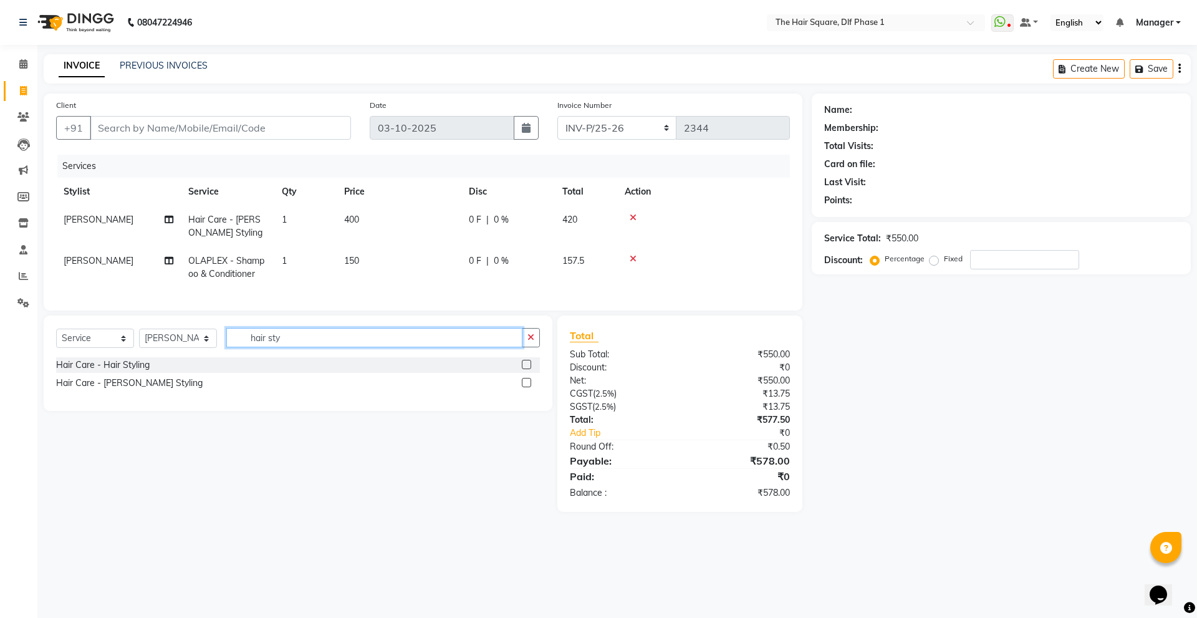
type input "hair sty"
click at [525, 369] on label at bounding box center [526, 364] width 9 height 9
click at [525, 369] on input "checkbox" at bounding box center [526, 365] width 8 height 8
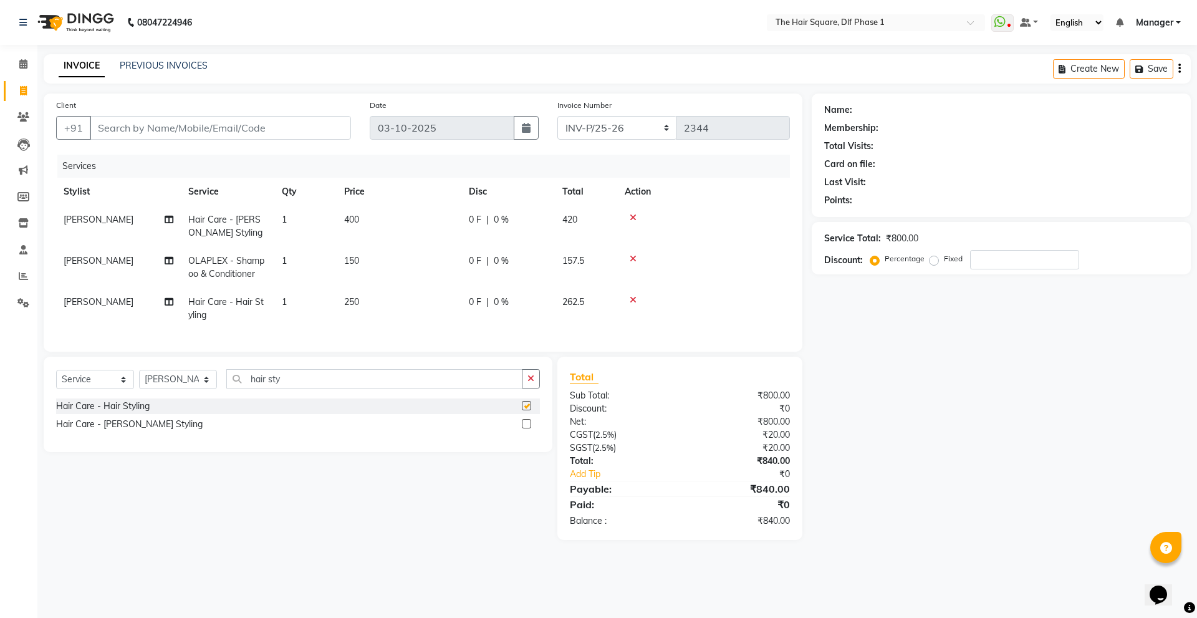
checkbox input "false"
drag, startPoint x: 298, startPoint y: 390, endPoint x: 203, endPoint y: 422, distance: 99.9
click at [203, 422] on div "Select Service Product Membership Package Voucher Prepaid Gift Card Select Styl…" at bounding box center [298, 404] width 509 height 95
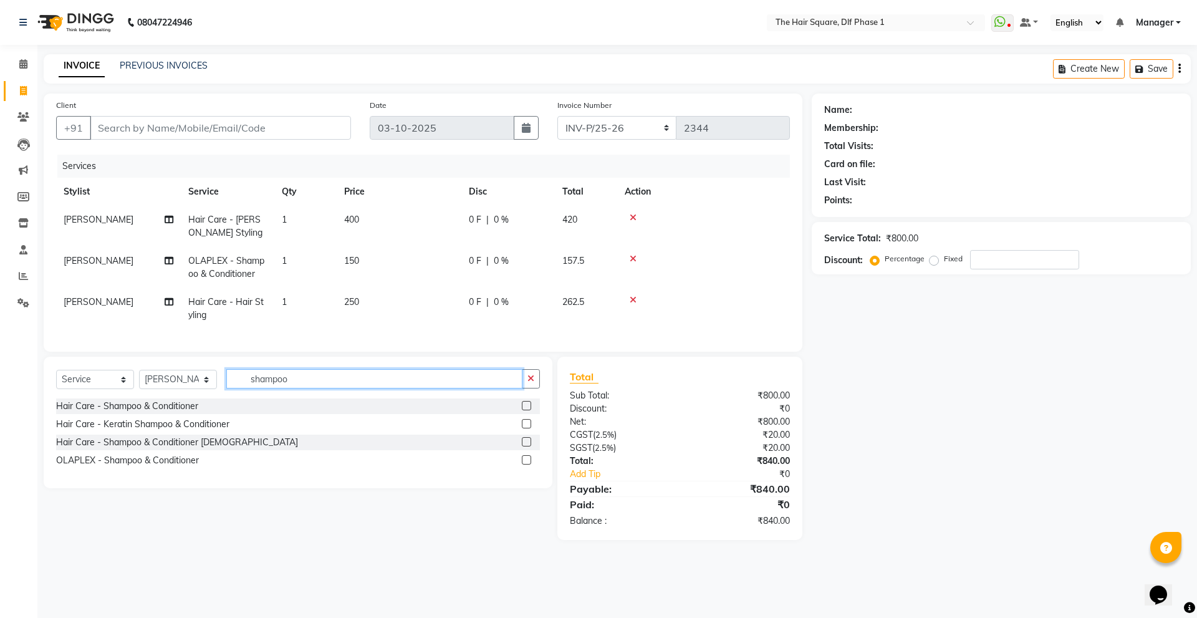
type input "shampoo"
click at [524, 410] on label at bounding box center [526, 405] width 9 height 9
click at [524, 410] on input "checkbox" at bounding box center [526, 406] width 8 height 8
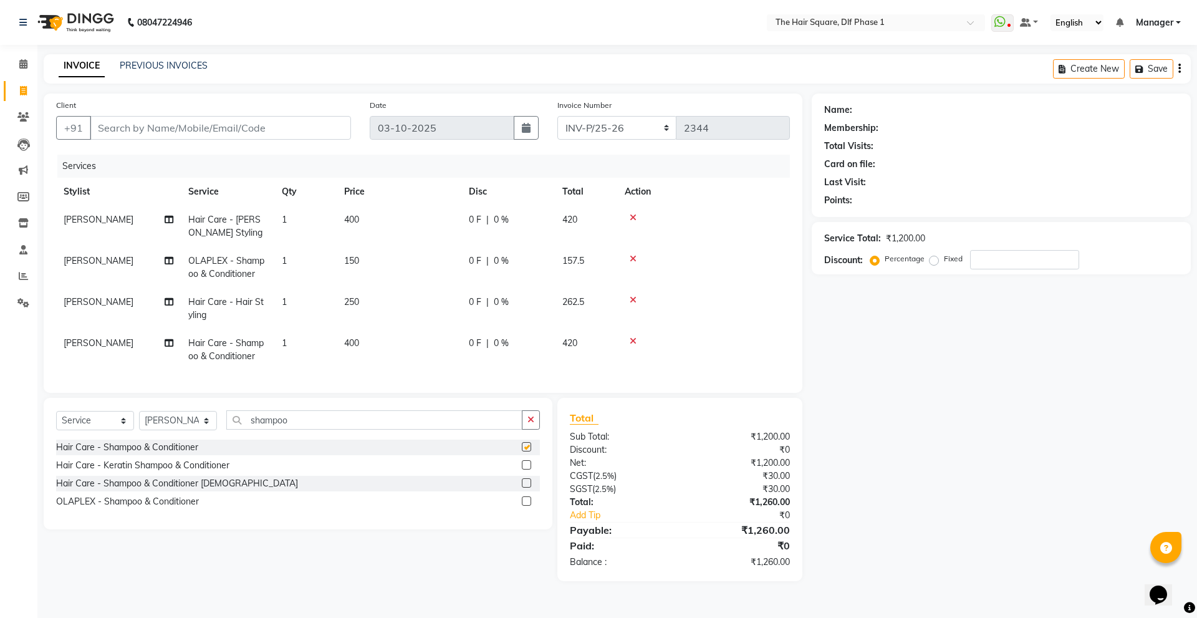
checkbox input "false"
click at [633, 262] on icon at bounding box center [633, 258] width 7 height 9
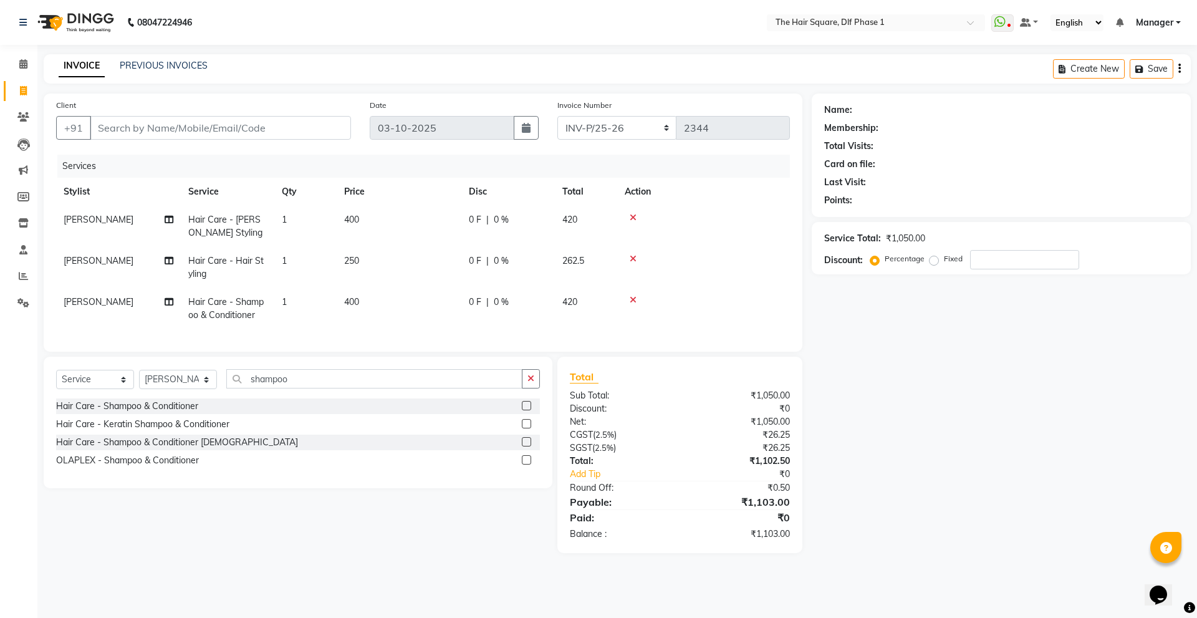
click at [394, 302] on td "400" at bounding box center [399, 308] width 125 height 41
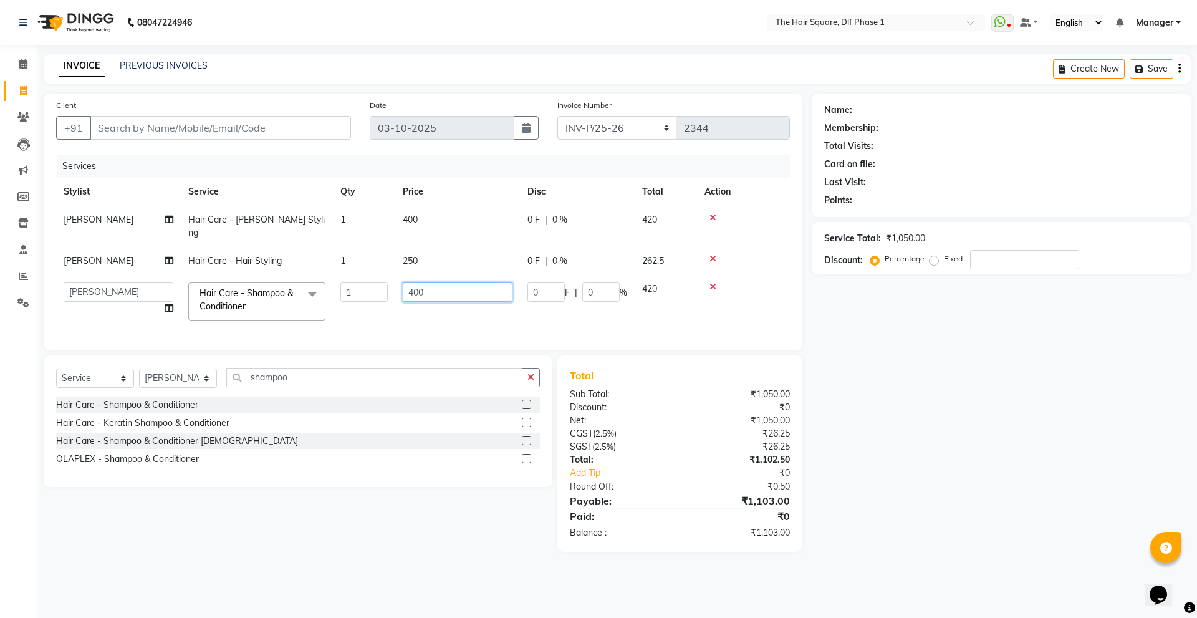
drag, startPoint x: 497, startPoint y: 282, endPoint x: 410, endPoint y: 310, distance: 92.1
click at [469, 292] on td "400" at bounding box center [457, 301] width 125 height 53
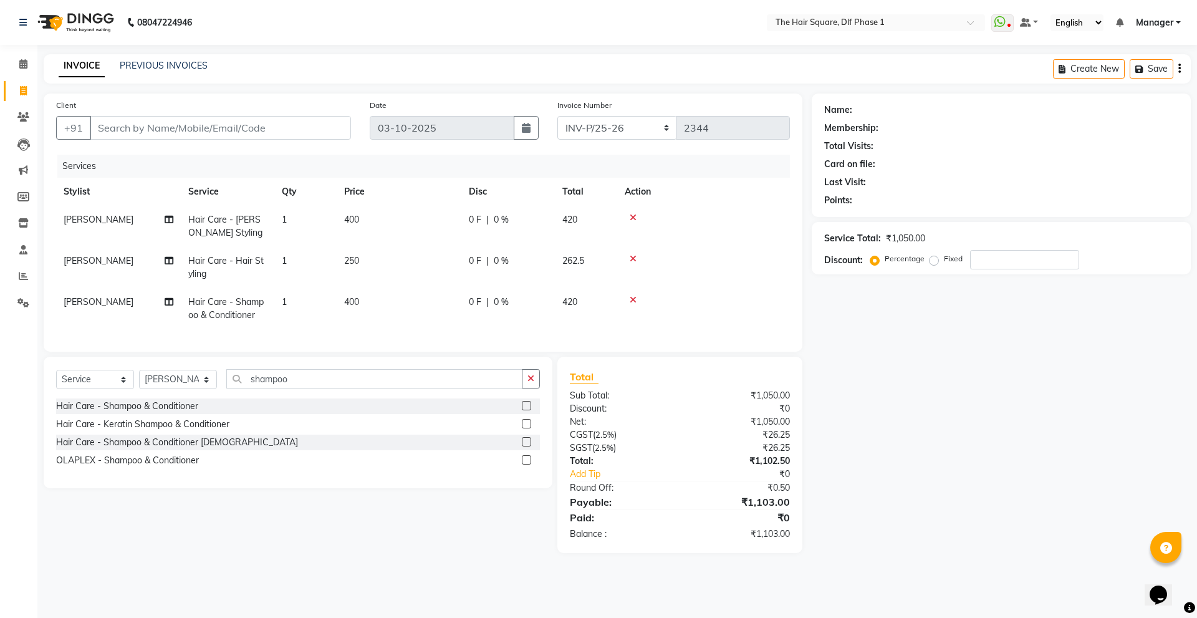
drag, startPoint x: 410, startPoint y: 310, endPoint x: 392, endPoint y: 315, distance: 18.3
click at [392, 315] on td "400" at bounding box center [399, 308] width 125 height 41
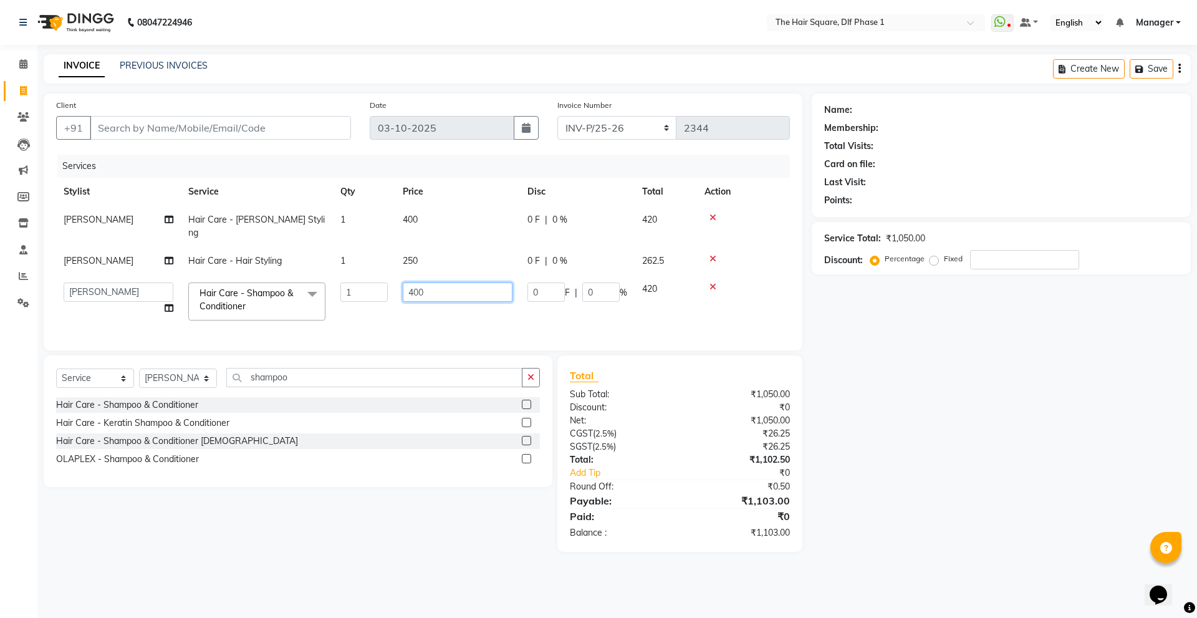
click at [437, 282] on input "400" at bounding box center [458, 291] width 110 height 19
type input "4"
type input "150"
click at [188, 125] on input "Client" at bounding box center [220, 128] width 261 height 24
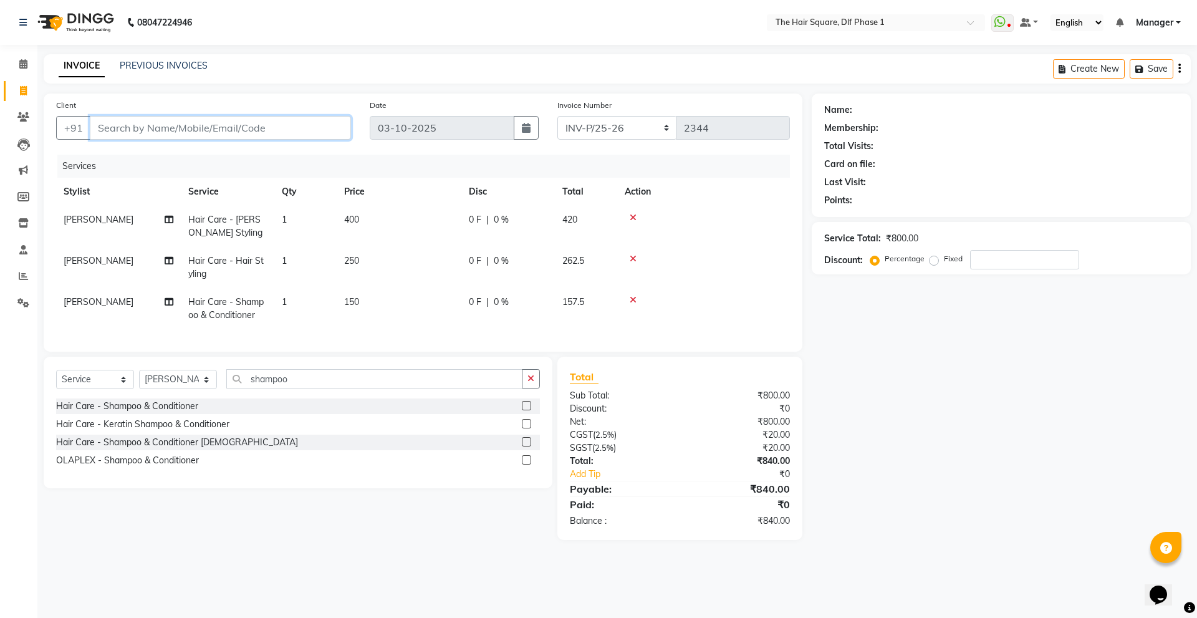
click at [188, 125] on input "Client" at bounding box center [220, 128] width 261 height 24
type input "d"
type input "0"
click at [191, 159] on ngb-highlight "15******77" at bounding box center [168, 156] width 51 height 12
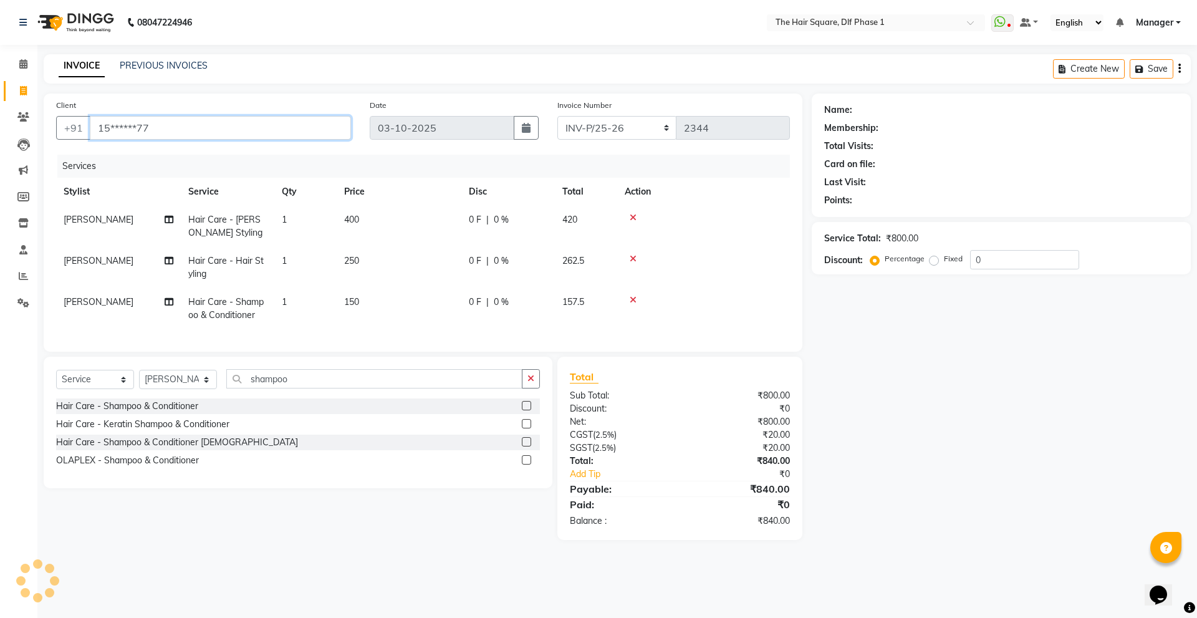
type input "15******77"
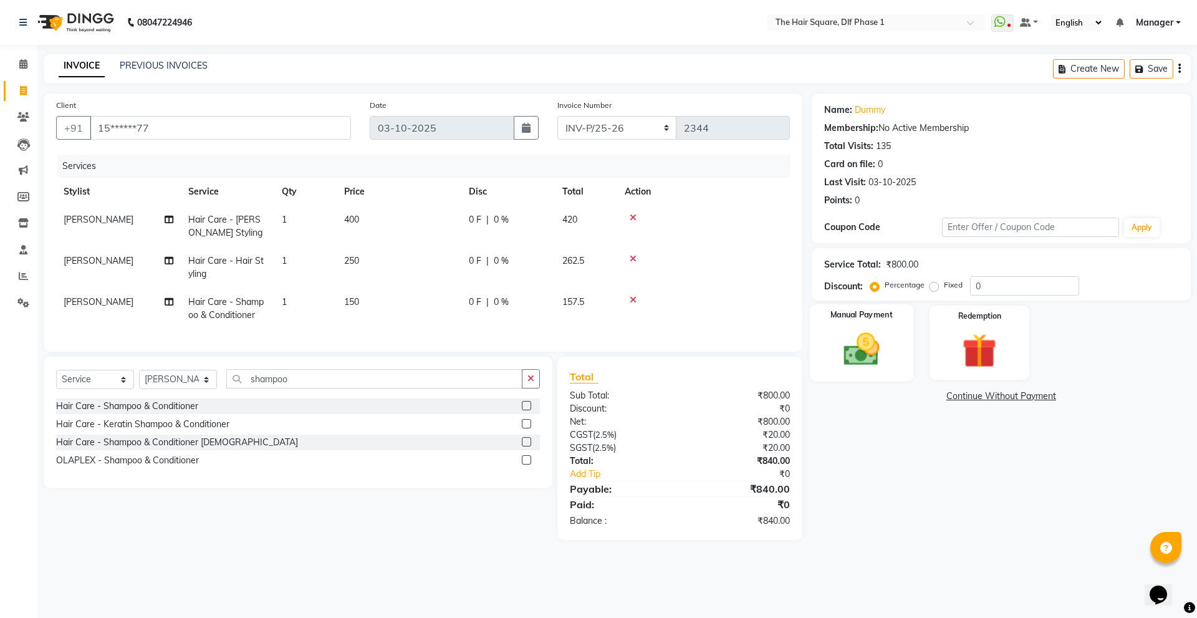
click at [875, 355] on img at bounding box center [861, 349] width 58 height 41
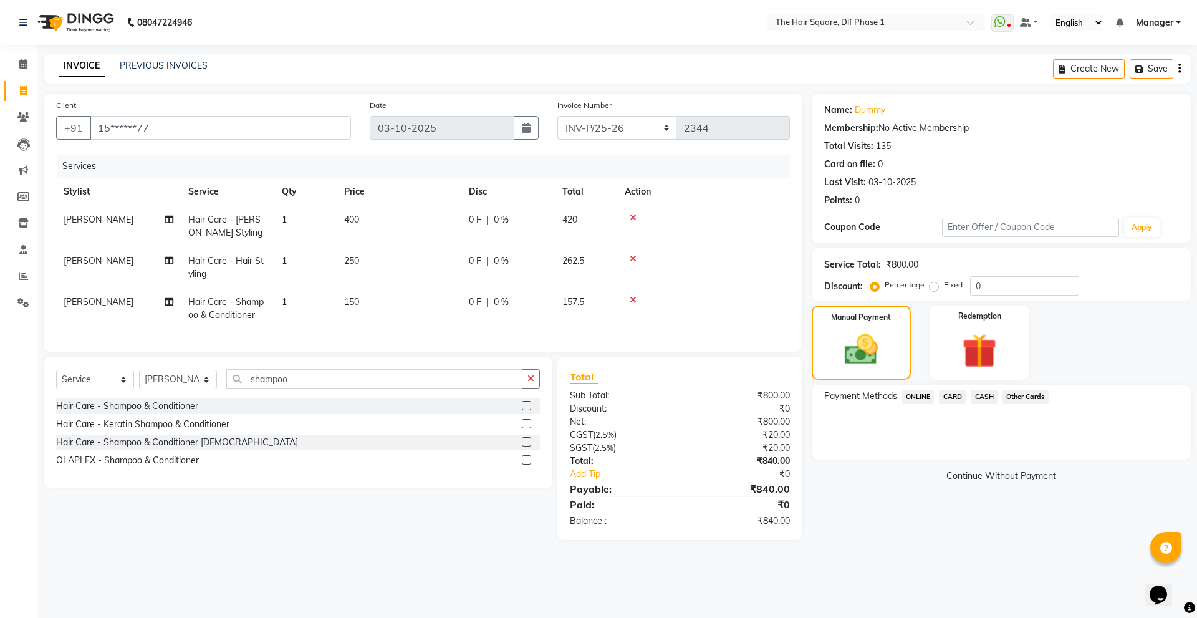
click at [911, 396] on span "ONLINE" at bounding box center [918, 397] width 32 height 14
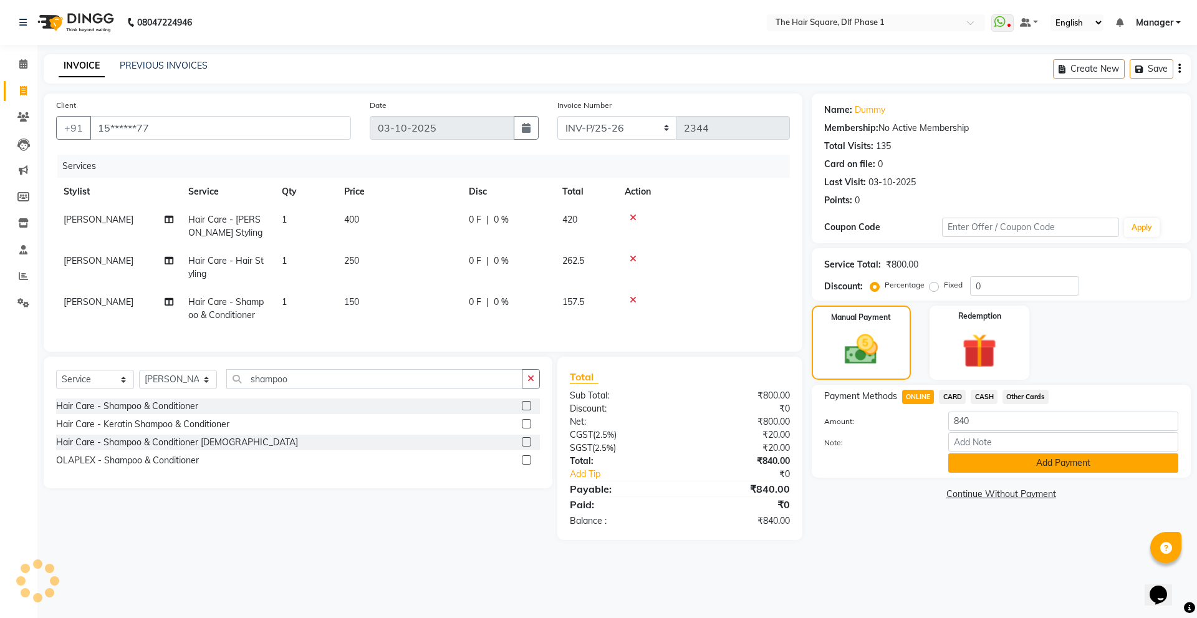
click at [1008, 469] on button "Add Payment" at bounding box center [1063, 462] width 230 height 19
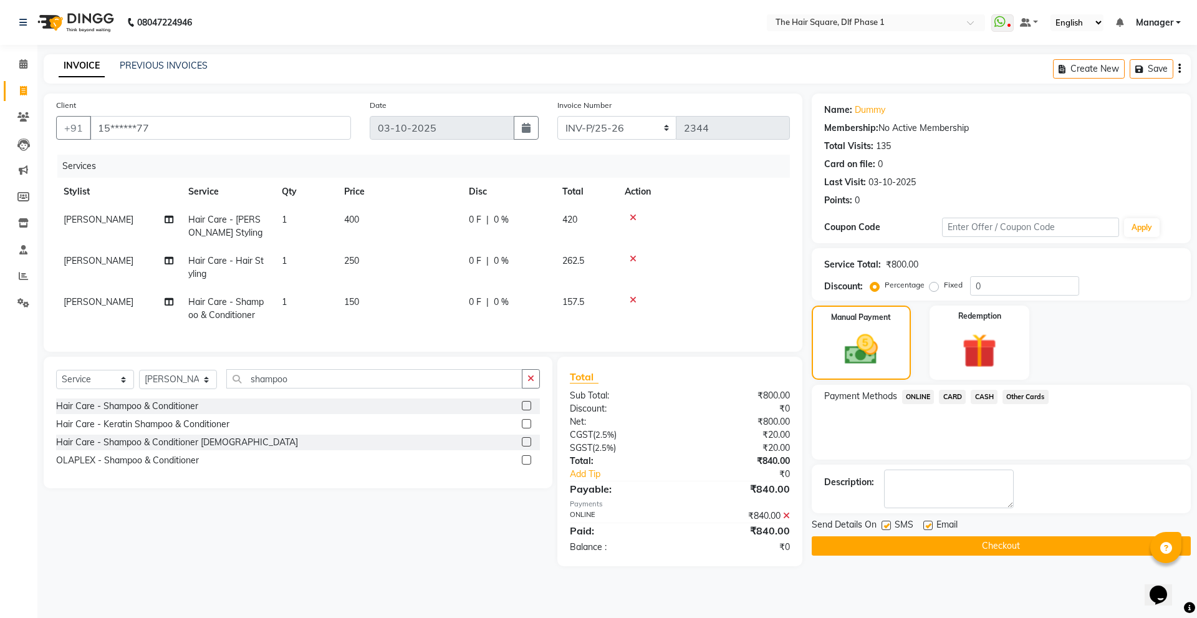
click at [977, 553] on button "Checkout" at bounding box center [1001, 545] width 379 height 19
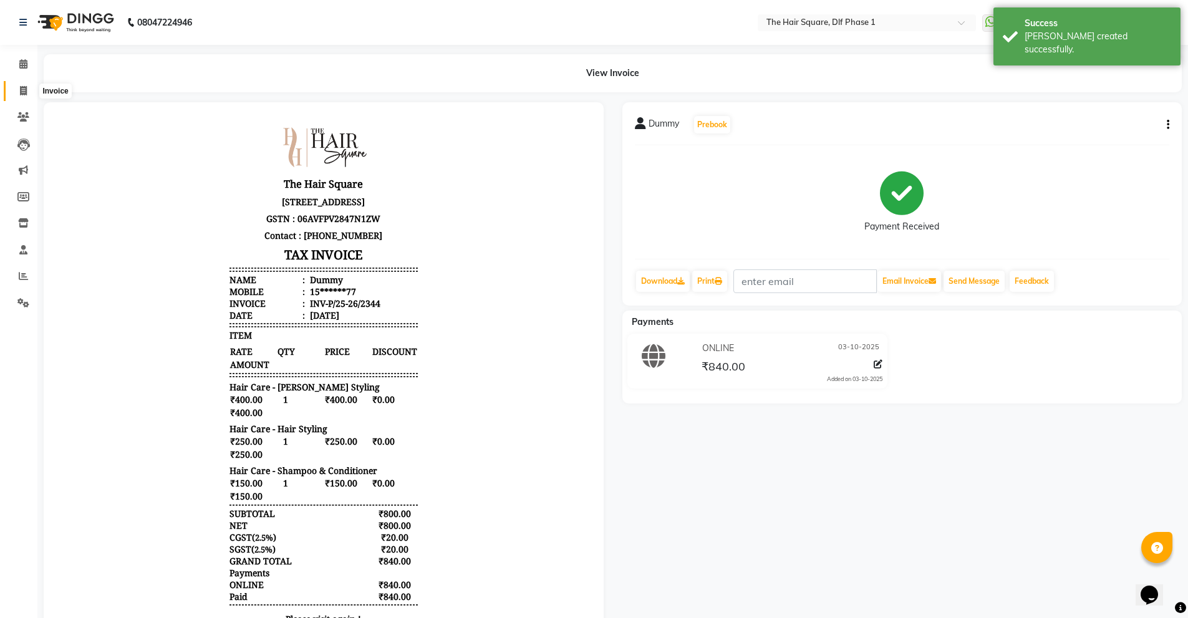
click at [21, 94] on icon at bounding box center [23, 90] width 7 height 9
select select "service"
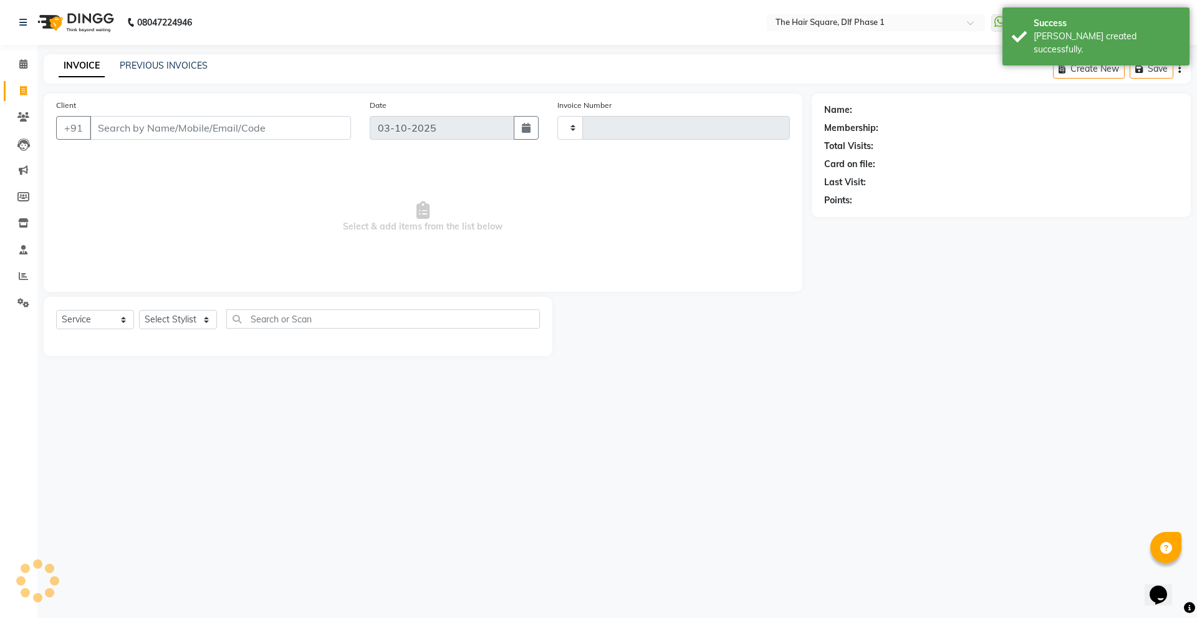
type input "2345"
select select "5766"
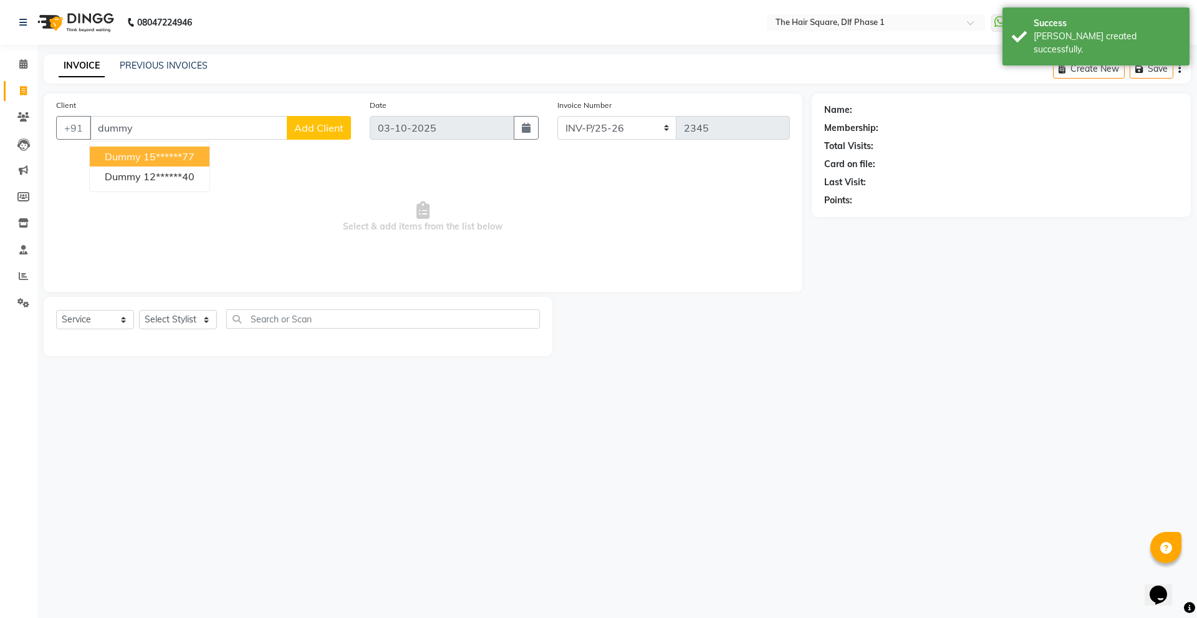
click at [193, 160] on ngb-highlight "15******77" at bounding box center [168, 156] width 51 height 12
type input "15******77"
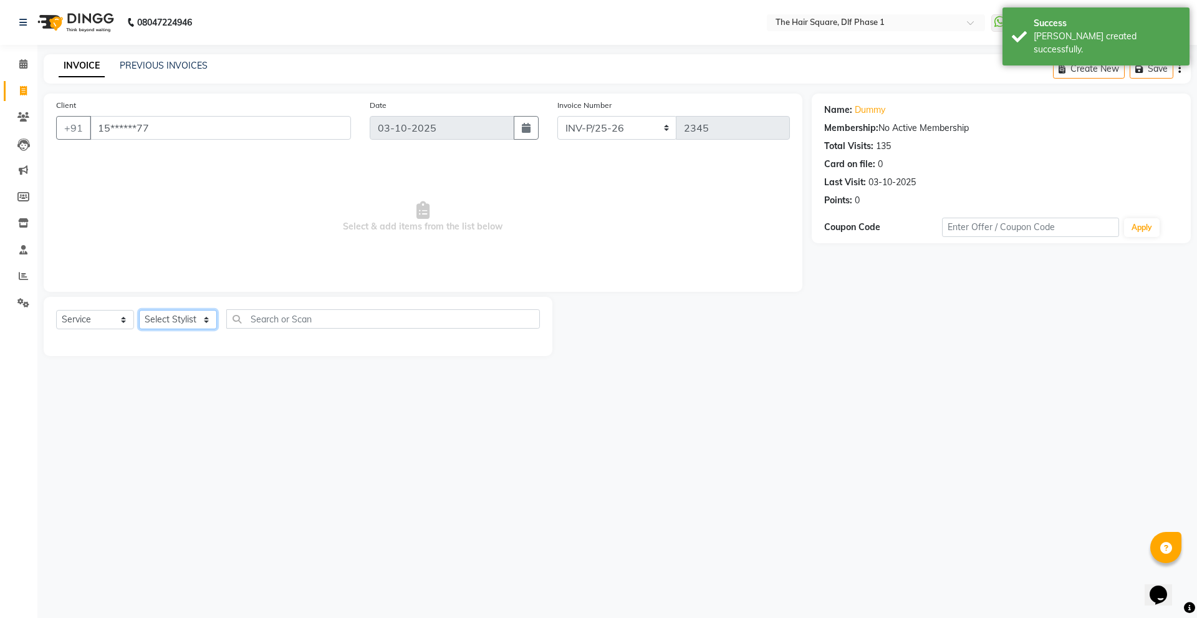
click at [209, 319] on select "Select Stylist [PERSON_NAME] AMIT [PERSON_NAME] [PERSON_NAME] [PERSON_NAME] Man…" at bounding box center [178, 319] width 78 height 19
select select "39560"
click at [139, 310] on select "Select Stylist [PERSON_NAME] AMIT [PERSON_NAME] [PERSON_NAME] [PERSON_NAME] Man…" at bounding box center [178, 319] width 78 height 19
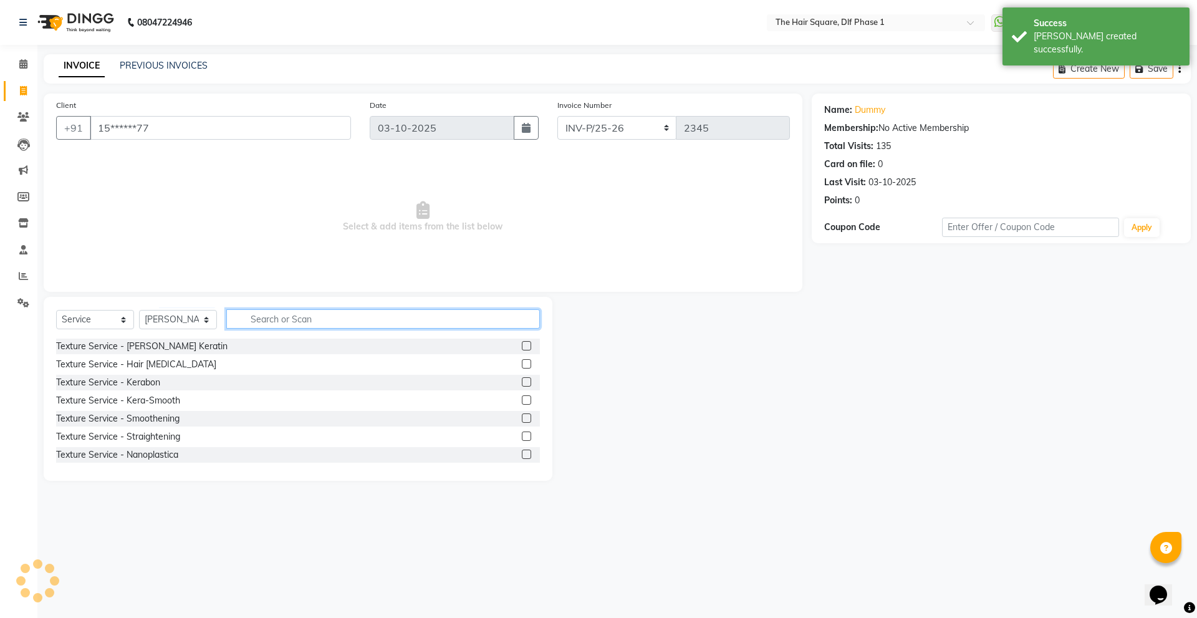
click at [272, 322] on input "text" at bounding box center [383, 318] width 314 height 19
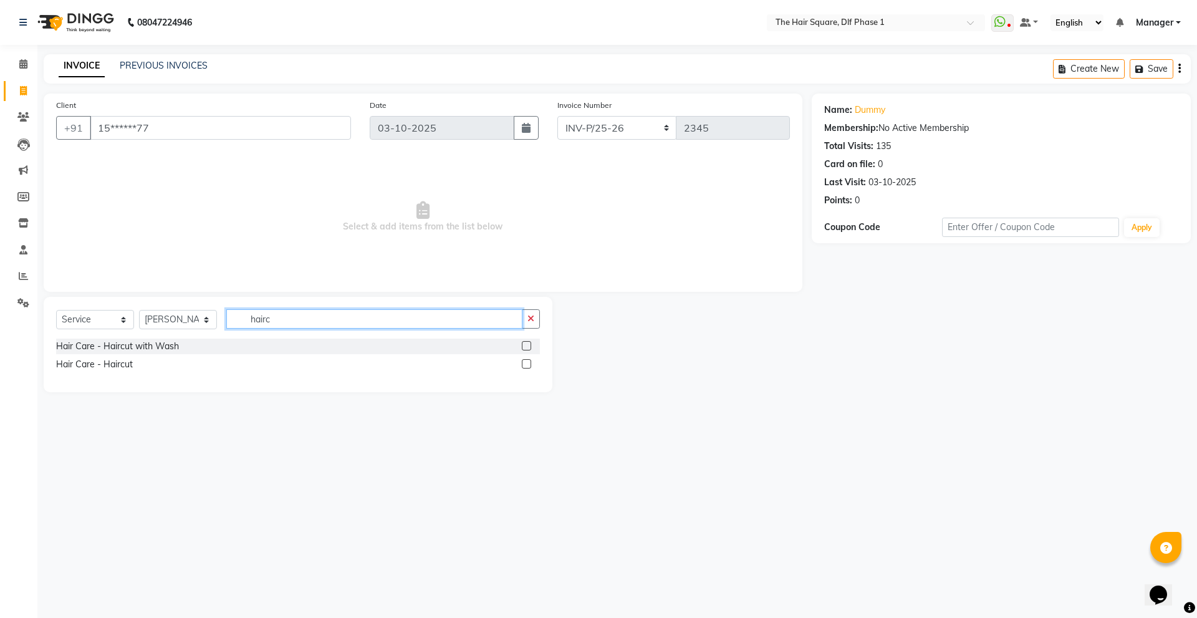
type input "hairc"
click at [524, 362] on label at bounding box center [526, 363] width 9 height 9
click at [524, 362] on input "checkbox" at bounding box center [526, 364] width 8 height 8
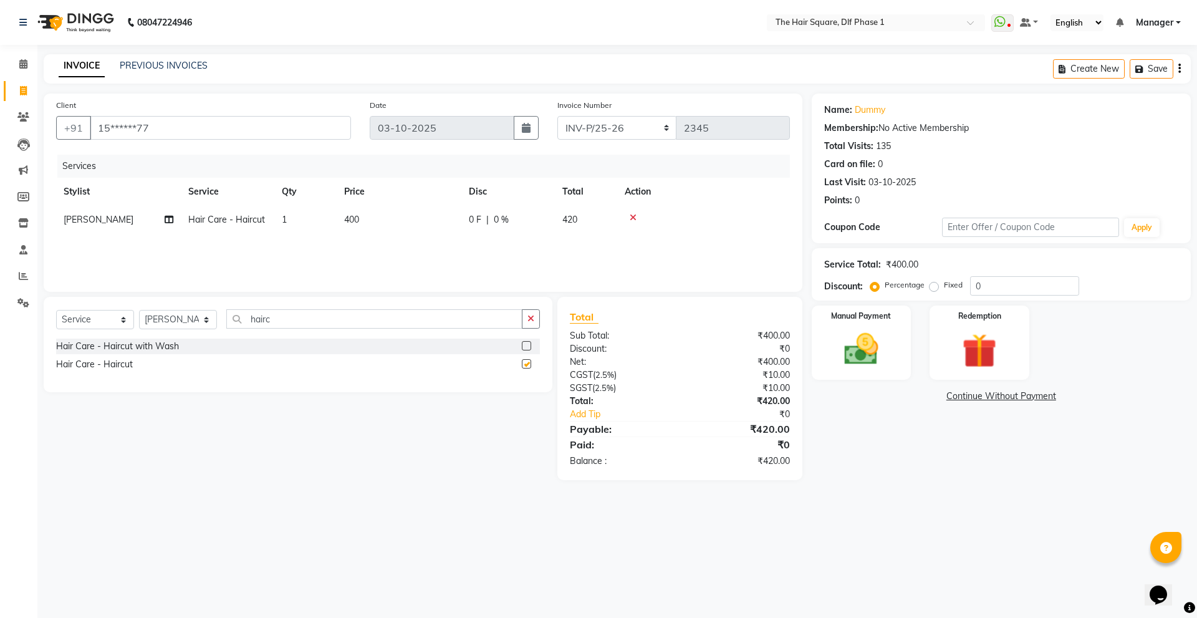
checkbox input "false"
click at [838, 355] on img at bounding box center [861, 349] width 58 height 41
click at [913, 398] on span "ONLINE" at bounding box center [918, 397] width 32 height 14
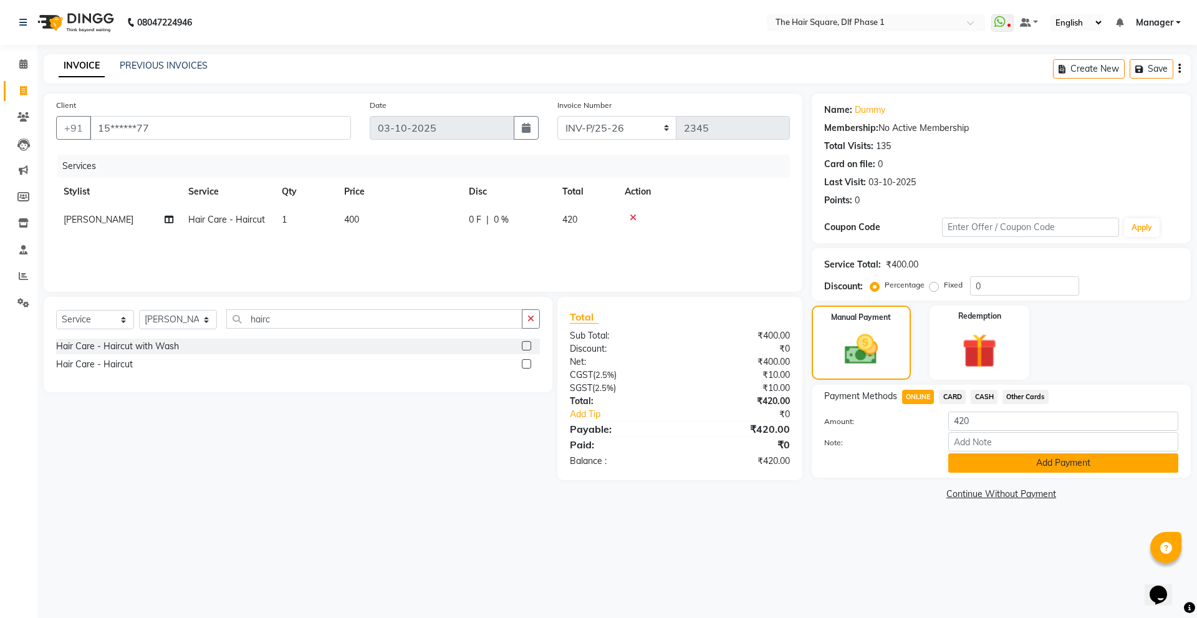
click at [984, 461] on button "Add Payment" at bounding box center [1063, 462] width 230 height 19
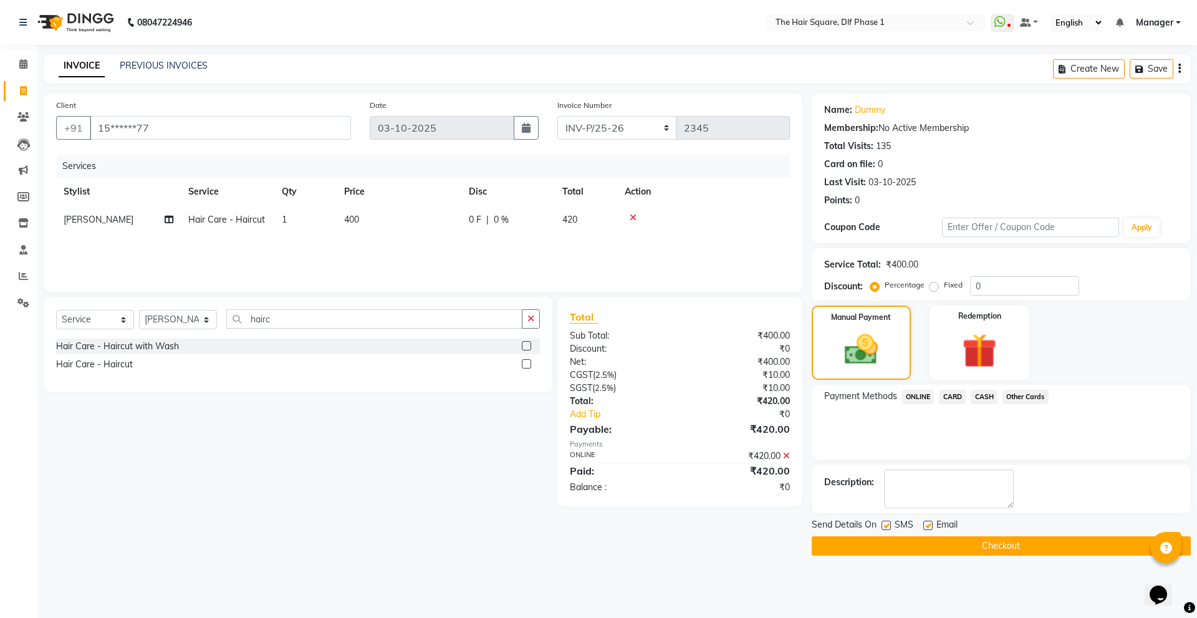
click at [975, 542] on button "Checkout" at bounding box center [1001, 545] width 379 height 19
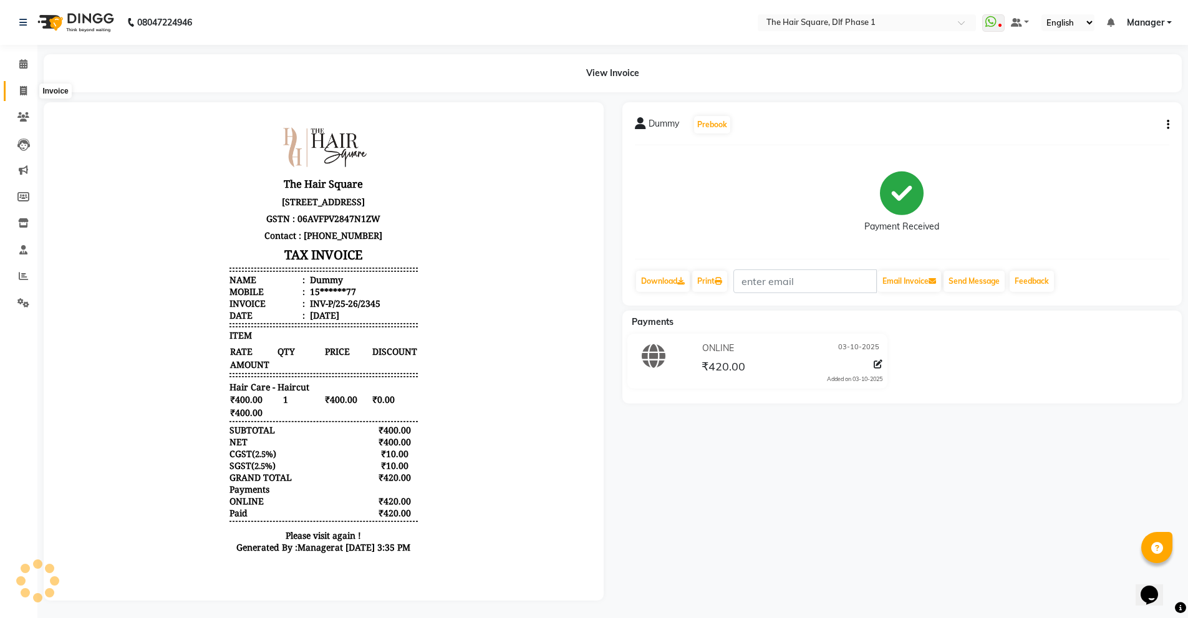
click at [28, 89] on span at bounding box center [23, 91] width 22 height 14
select select "service"
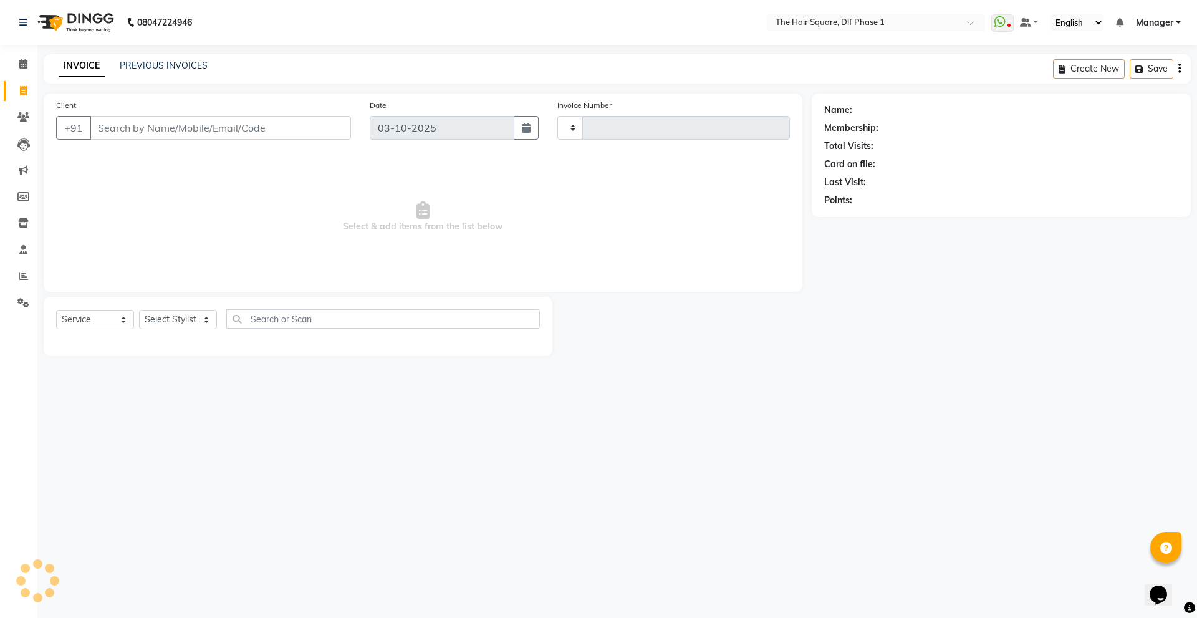
type input "2346"
select select "5766"
click at [163, 60] on link "PREVIOUS INVOICES" at bounding box center [164, 65] width 88 height 11
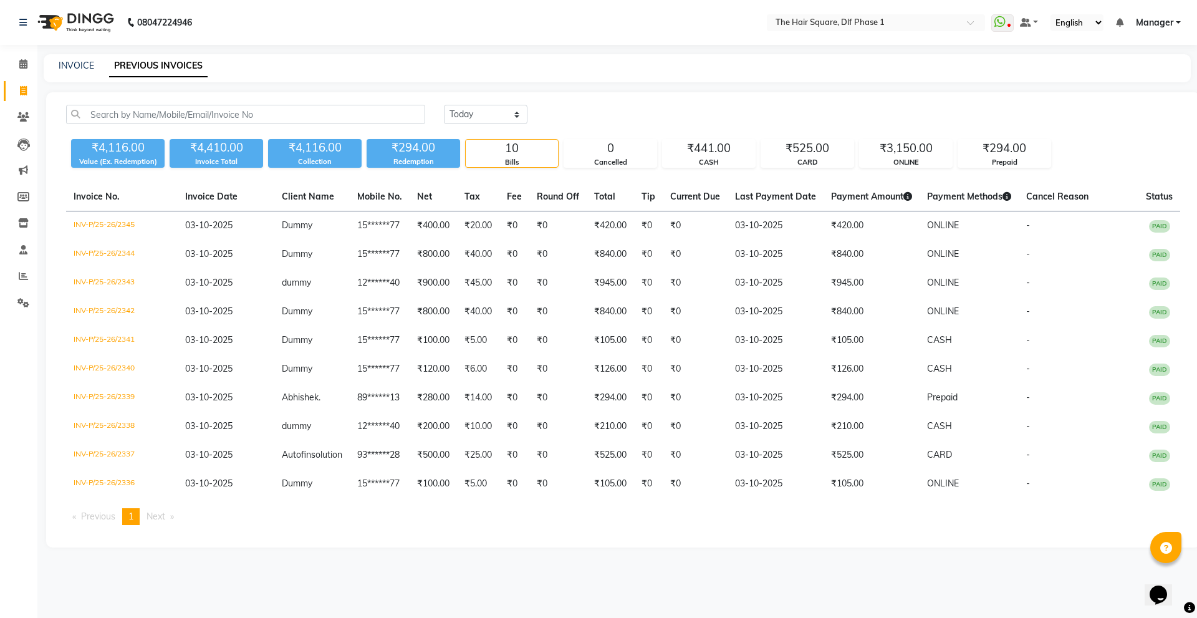
click at [97, 72] on div "INVOICE PREVIOUS INVOICES" at bounding box center [617, 68] width 1147 height 28
click at [83, 54] on div "INVOICE PREVIOUS INVOICES" at bounding box center [617, 68] width 1147 height 28
click at [87, 65] on link "INVOICE" at bounding box center [77, 65] width 36 height 11
select select "service"
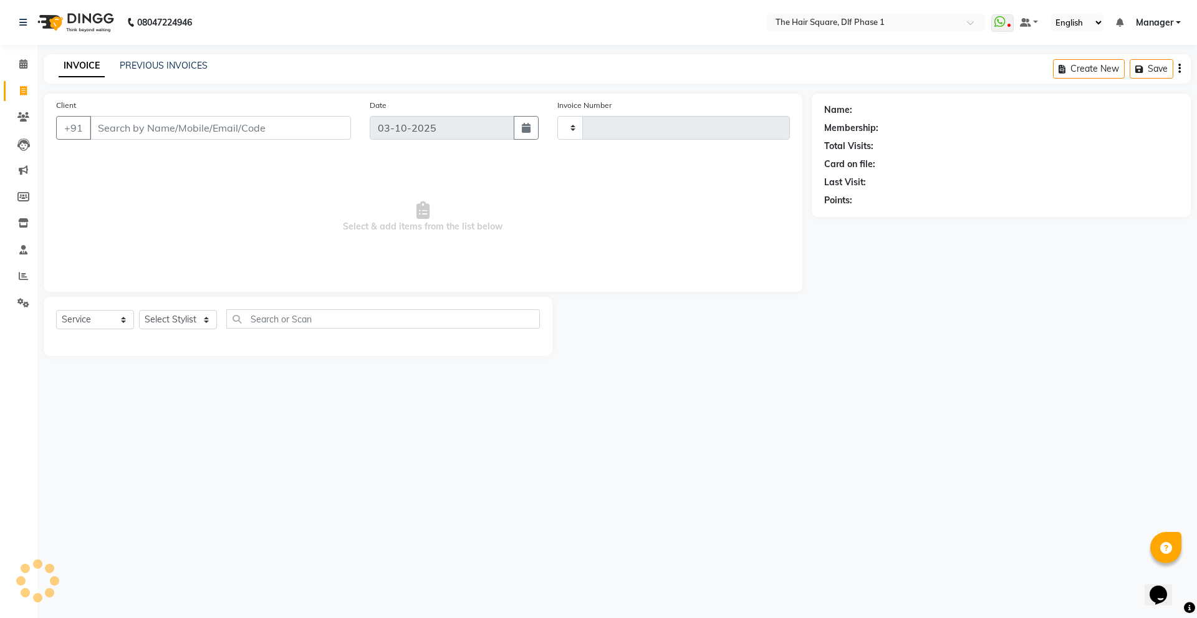
type input "2346"
select select "5766"
click at [171, 319] on select "Select Stylist [PERSON_NAME] AMIT [PERSON_NAME] [PERSON_NAME] [PERSON_NAME] Man…" at bounding box center [178, 319] width 78 height 19
select select "39748"
click at [139, 310] on select "Select Stylist [PERSON_NAME] AMIT [PERSON_NAME] [PERSON_NAME] [PERSON_NAME] Man…" at bounding box center [178, 319] width 78 height 19
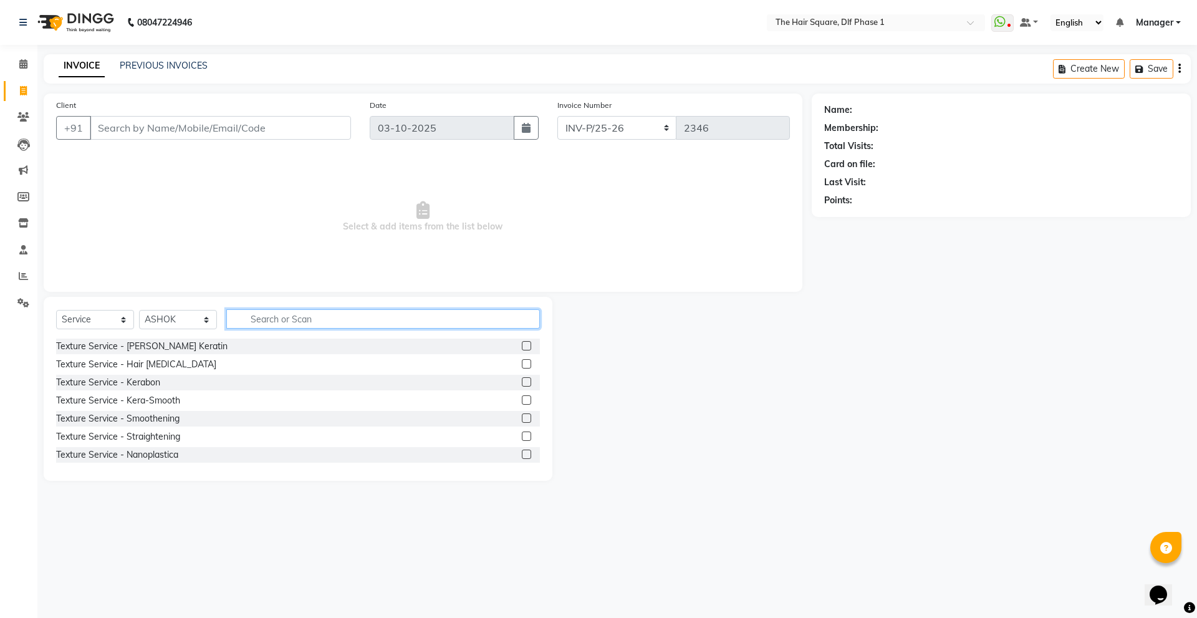
click at [292, 317] on input "text" at bounding box center [383, 318] width 314 height 19
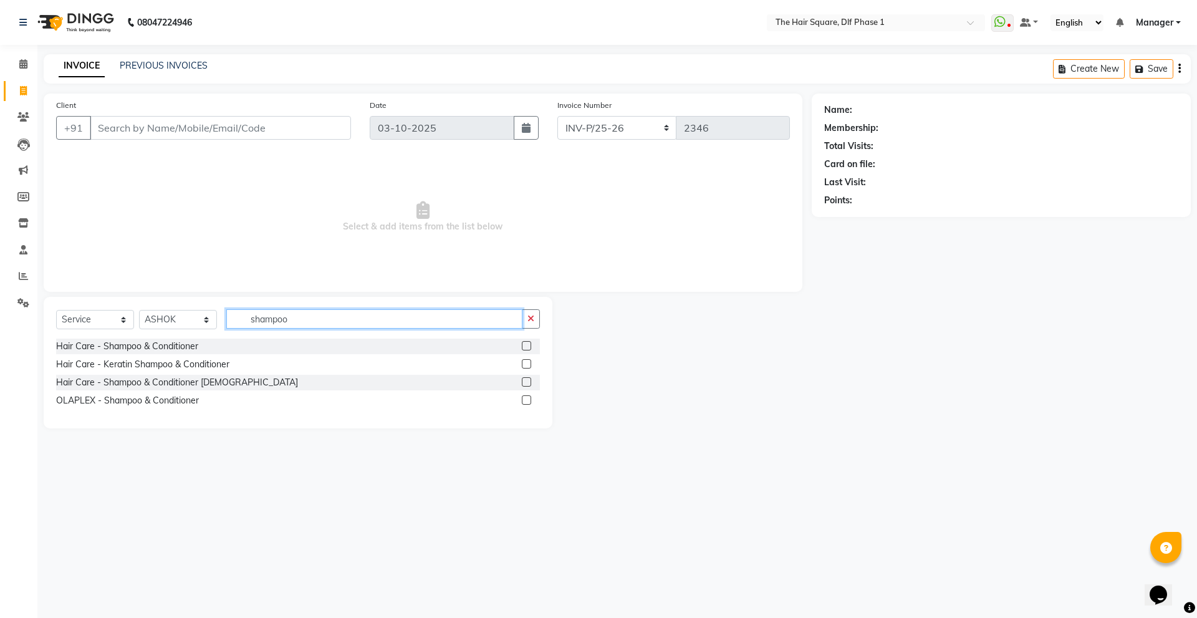
type input "shampoo"
click at [524, 363] on label at bounding box center [526, 363] width 9 height 9
click at [524, 363] on input "checkbox" at bounding box center [526, 364] width 8 height 8
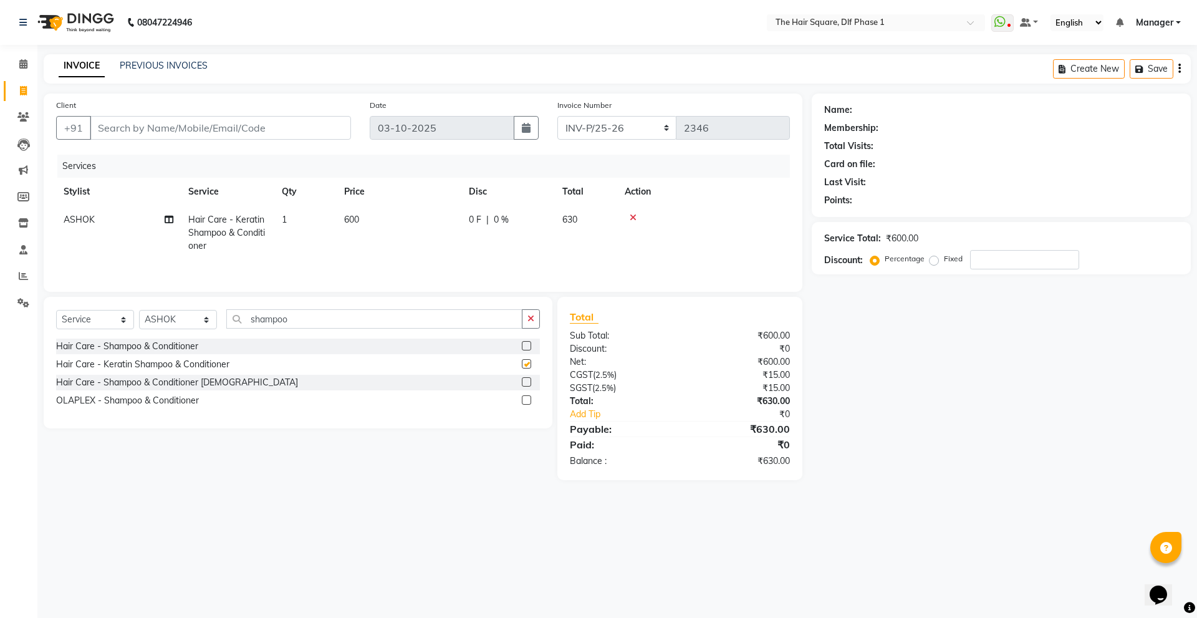
checkbox input "false"
click at [413, 320] on input "shampoo" at bounding box center [374, 318] width 296 height 19
type input "s"
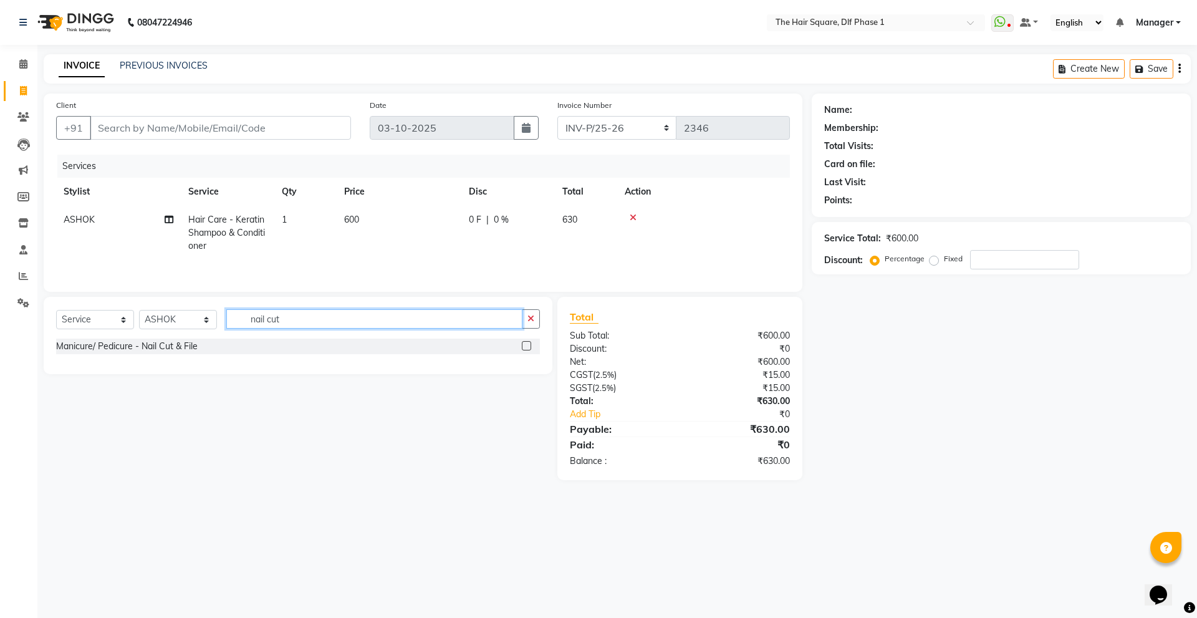
type input "nail cut"
click at [525, 342] on label at bounding box center [526, 345] width 9 height 9
click at [525, 342] on input "checkbox" at bounding box center [526, 346] width 8 height 8
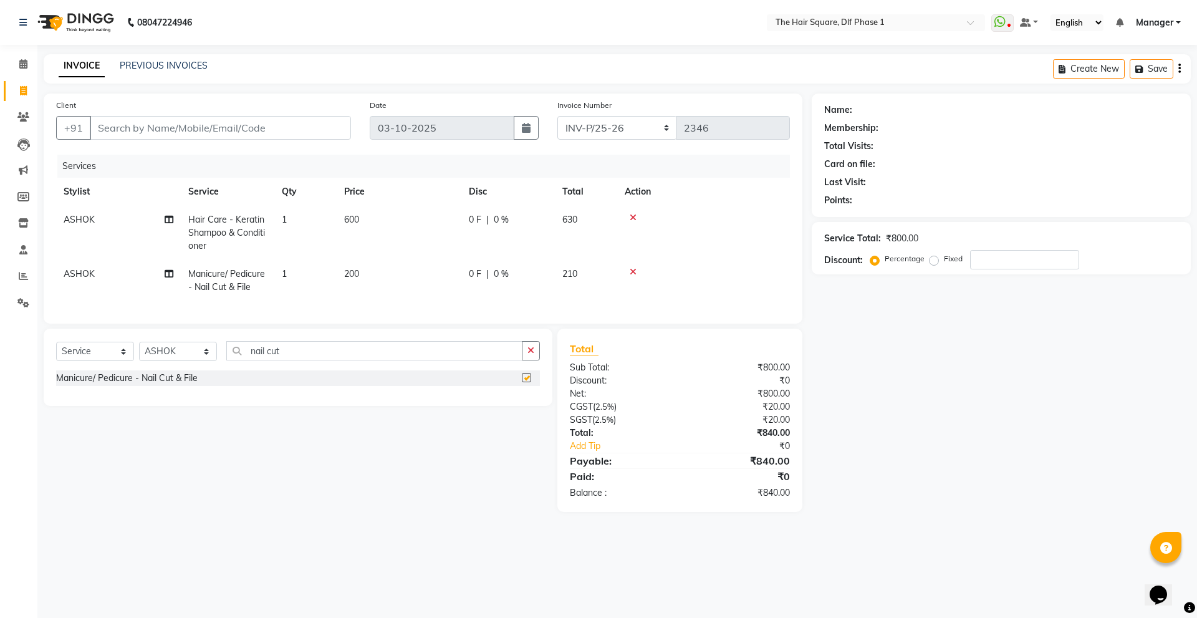
checkbox input "false"
click at [301, 279] on td "1" at bounding box center [305, 280] width 62 height 41
select select "39748"
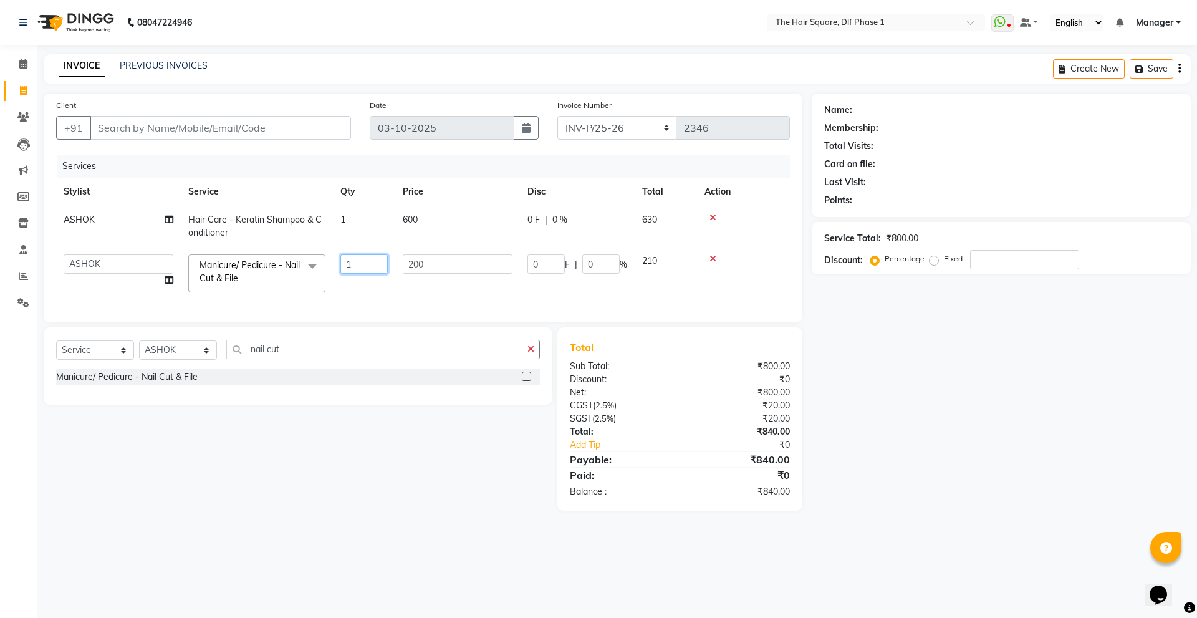
click at [357, 267] on input "1" at bounding box center [363, 263] width 47 height 19
type input "2"
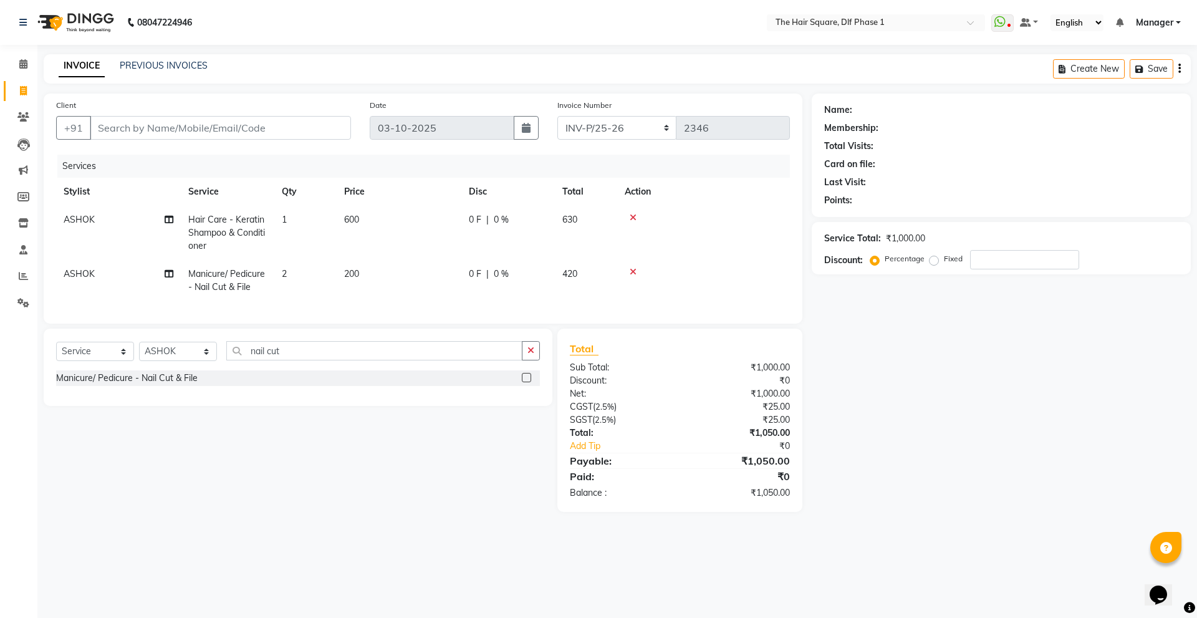
click at [377, 347] on div "Select Service Product Membership Package Voucher Prepaid Gift Card Select Styl…" at bounding box center [298, 367] width 509 height 77
click at [288, 130] on input "Client" at bounding box center [220, 128] width 261 height 24
type input "d"
type input "0"
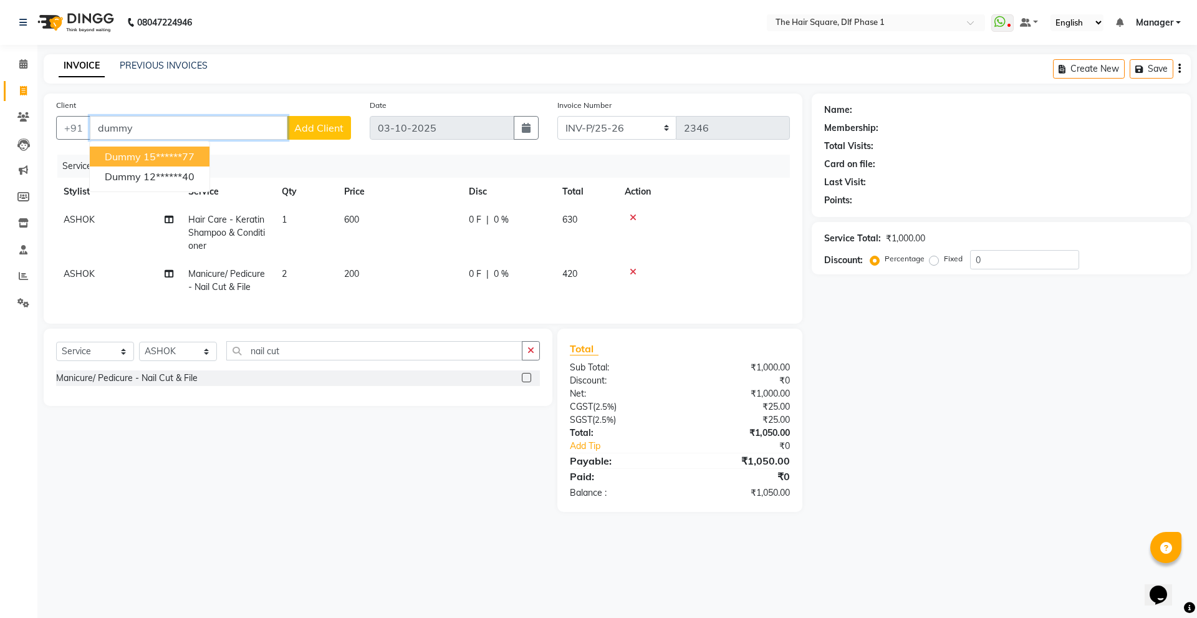
click at [188, 155] on ngb-highlight "15******77" at bounding box center [168, 156] width 51 height 12
type input "15******77"
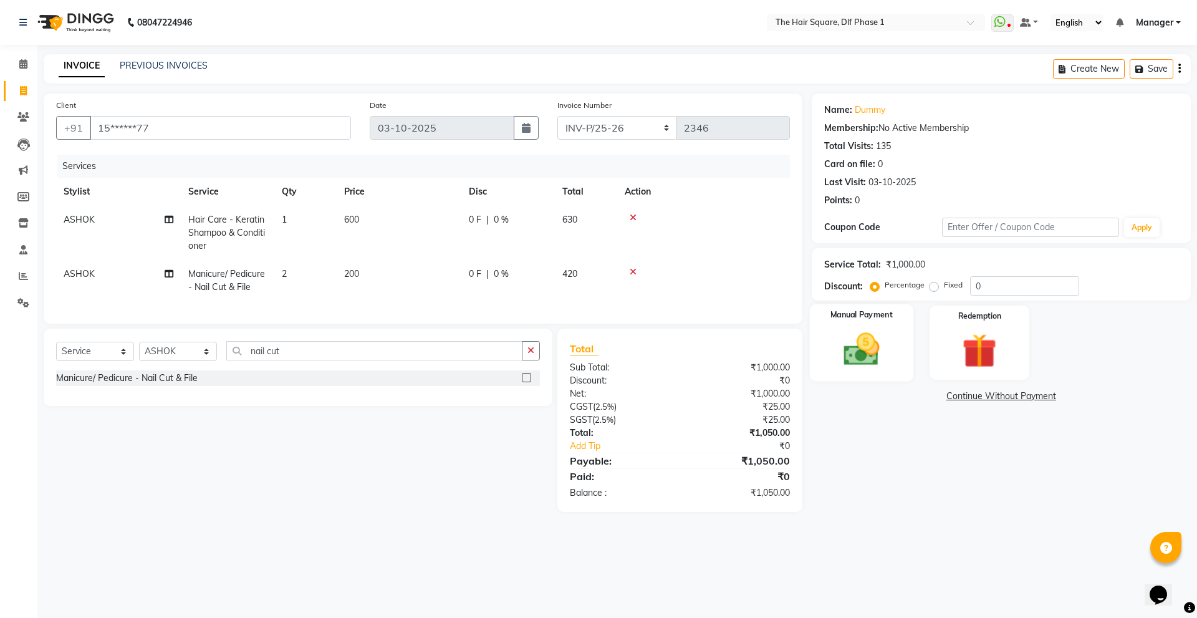
click at [845, 330] on img at bounding box center [861, 349] width 58 height 41
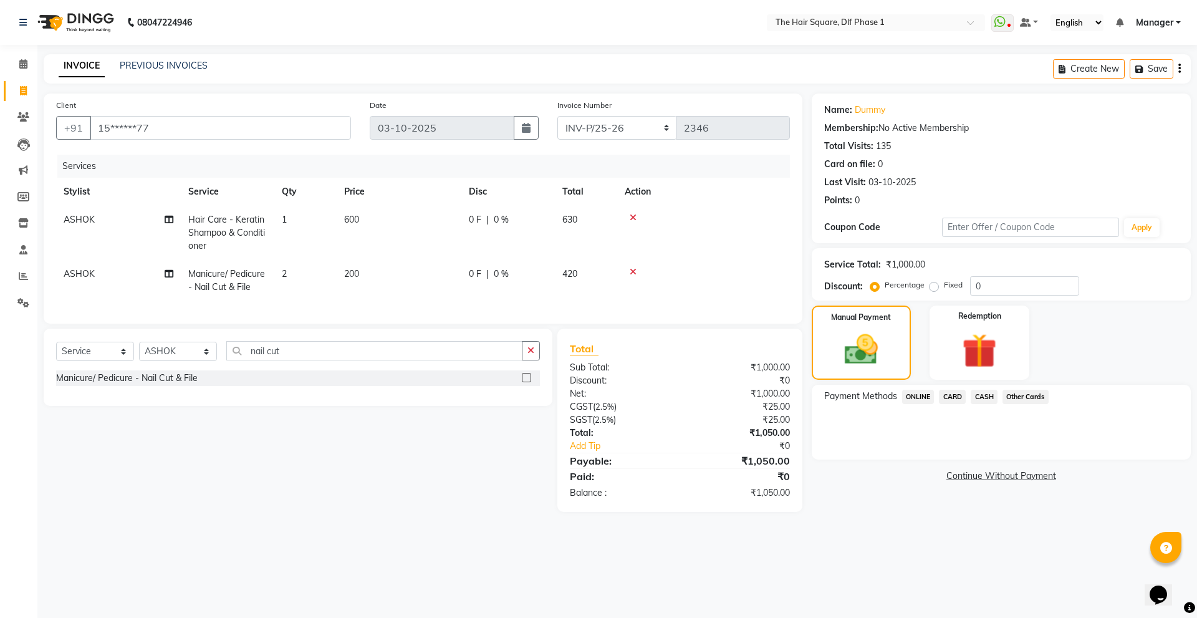
click at [989, 398] on span "CASH" at bounding box center [984, 397] width 27 height 14
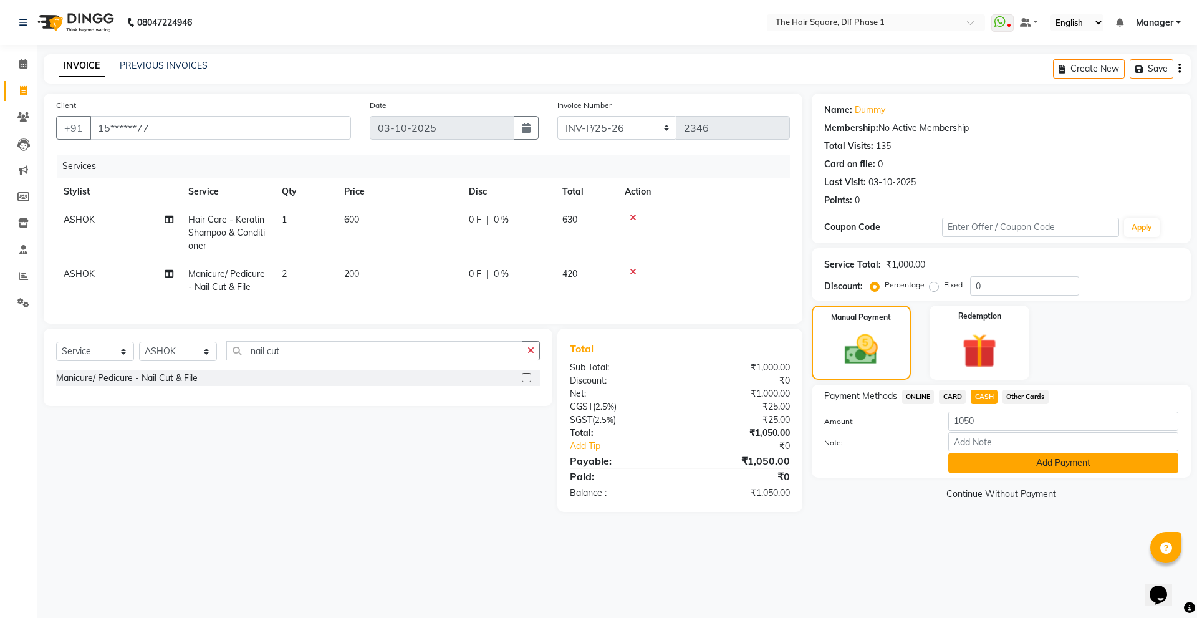
click at [1006, 470] on button "Add Payment" at bounding box center [1063, 462] width 230 height 19
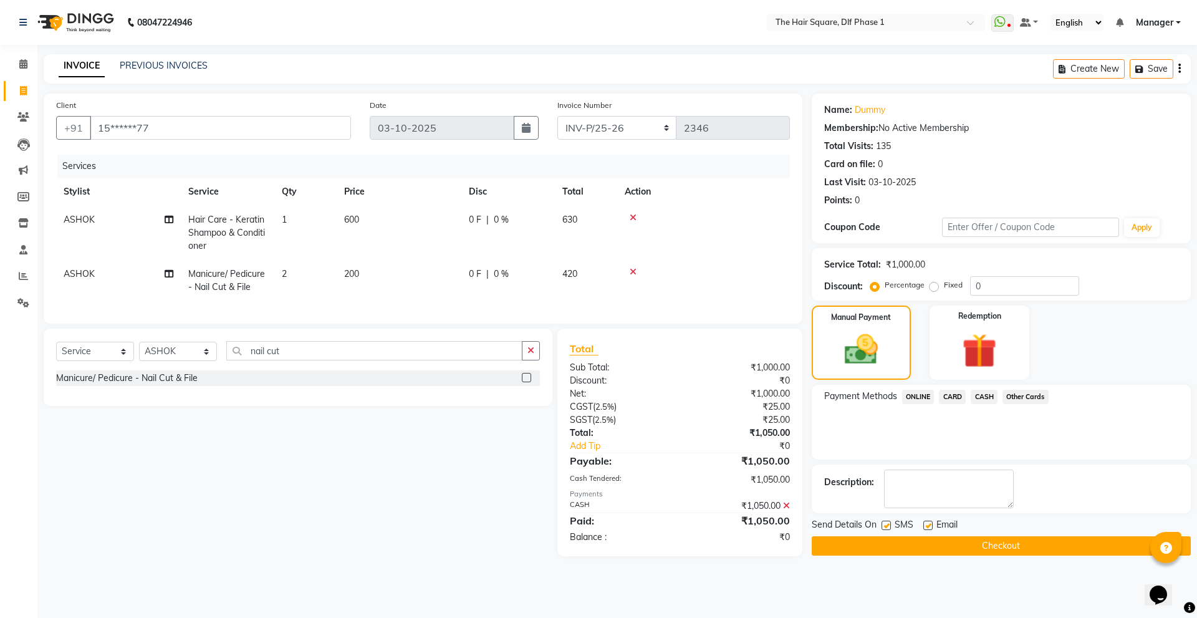
click at [1007, 545] on button "Checkout" at bounding box center [1001, 545] width 379 height 19
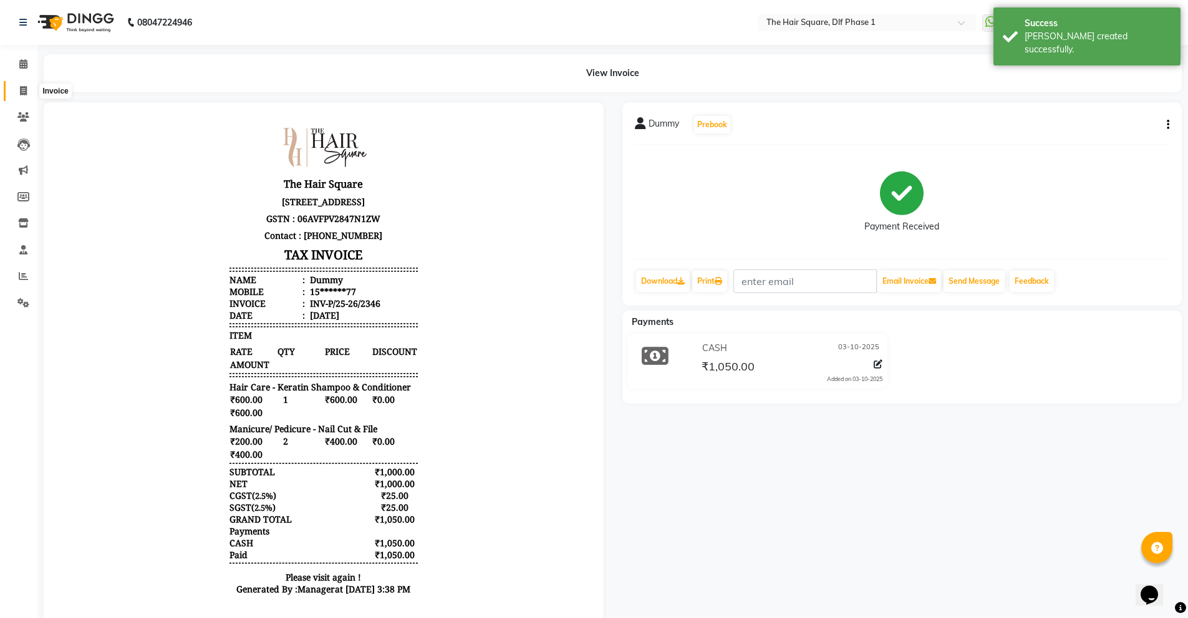
click at [24, 89] on icon at bounding box center [23, 90] width 7 height 9
select select "service"
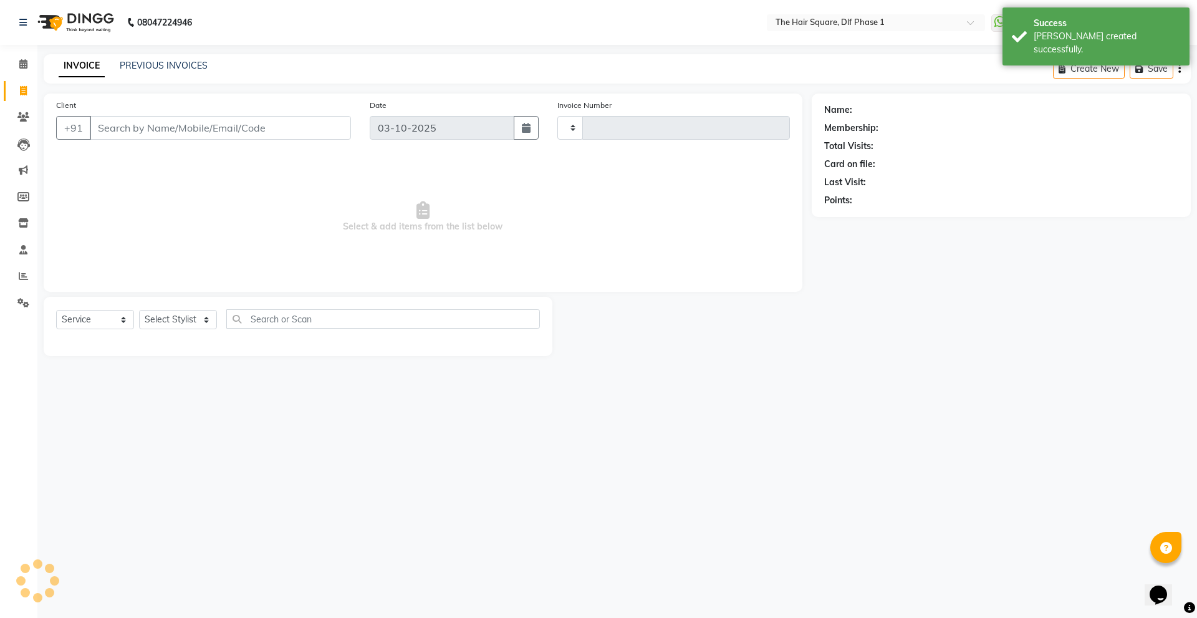
type input "2347"
select select "5766"
click at [125, 65] on link "PREVIOUS INVOICES" at bounding box center [164, 65] width 88 height 11
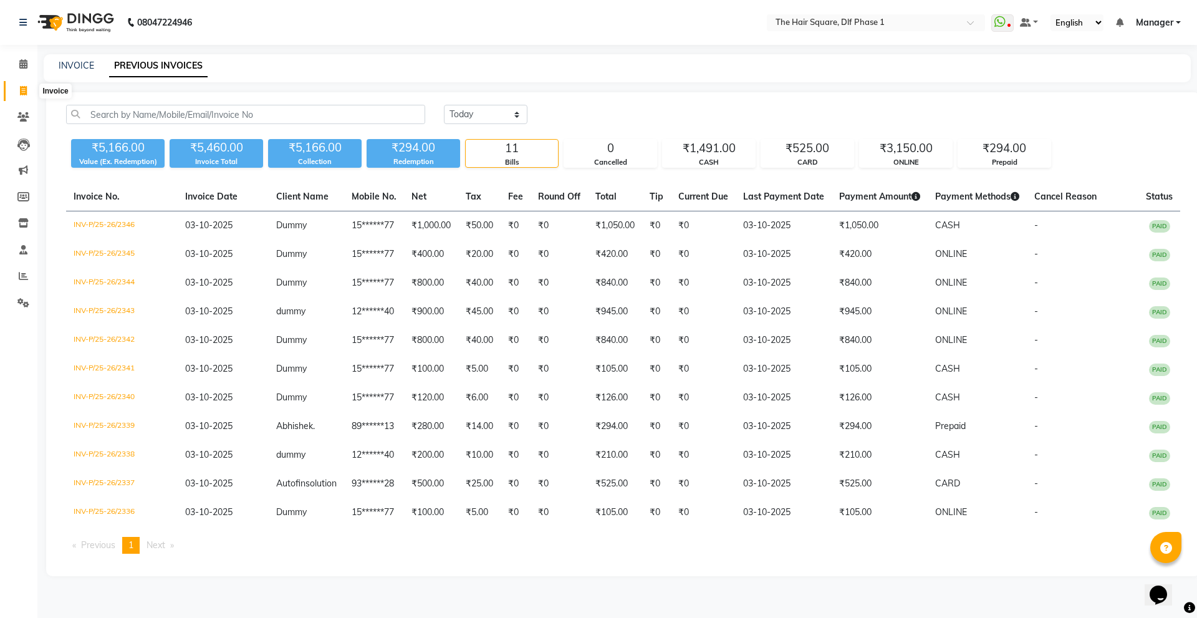
click at [19, 92] on span at bounding box center [23, 91] width 22 height 14
select select "service"
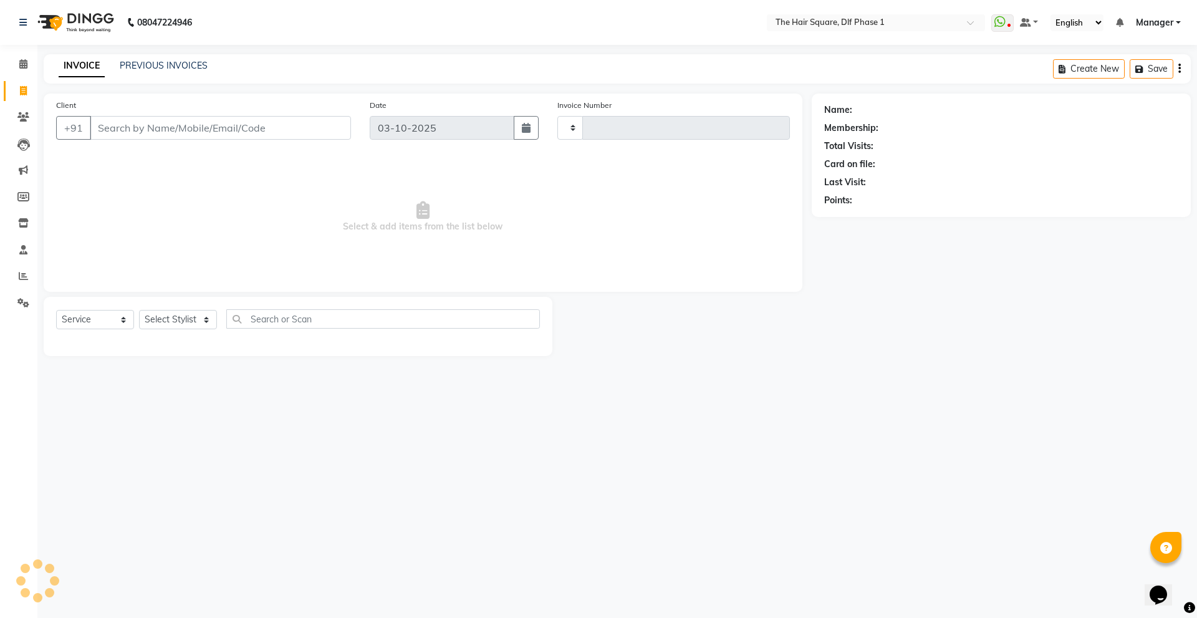
type input "2347"
select select "5766"
